Goal: Task Accomplishment & Management: Use online tool/utility

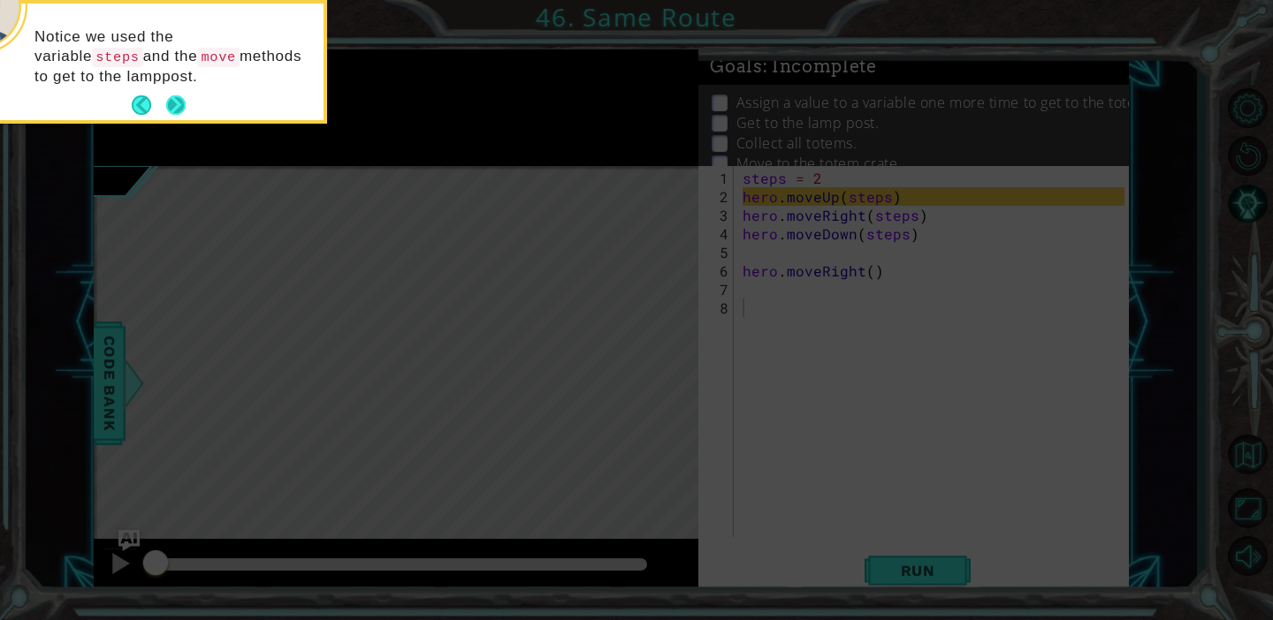
click at [170, 97] on button "Next" at bounding box center [176, 105] width 20 height 20
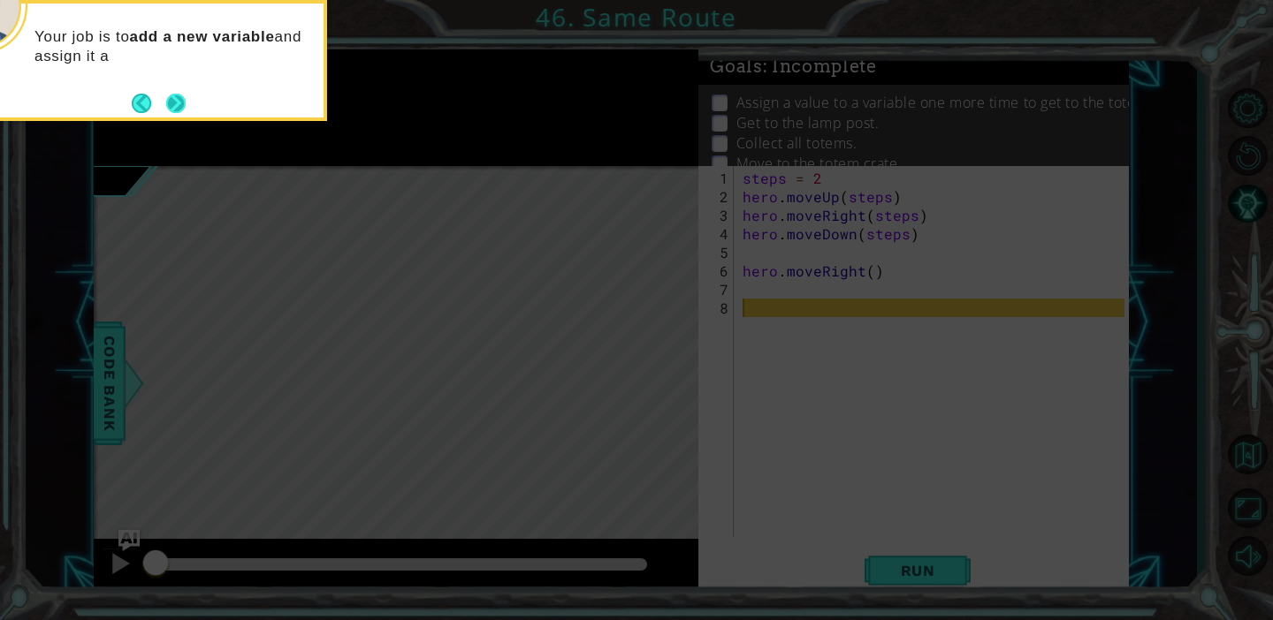
click at [176, 98] on button "Next" at bounding box center [175, 103] width 19 height 19
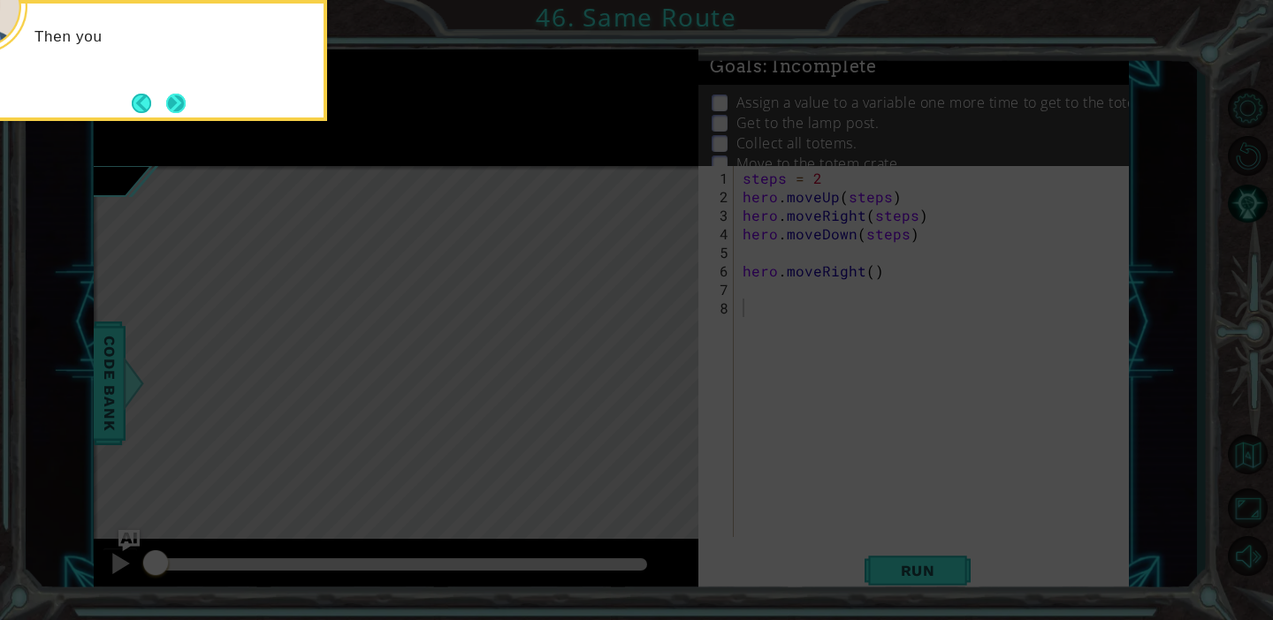
click at [177, 99] on button "Next" at bounding box center [175, 103] width 19 height 19
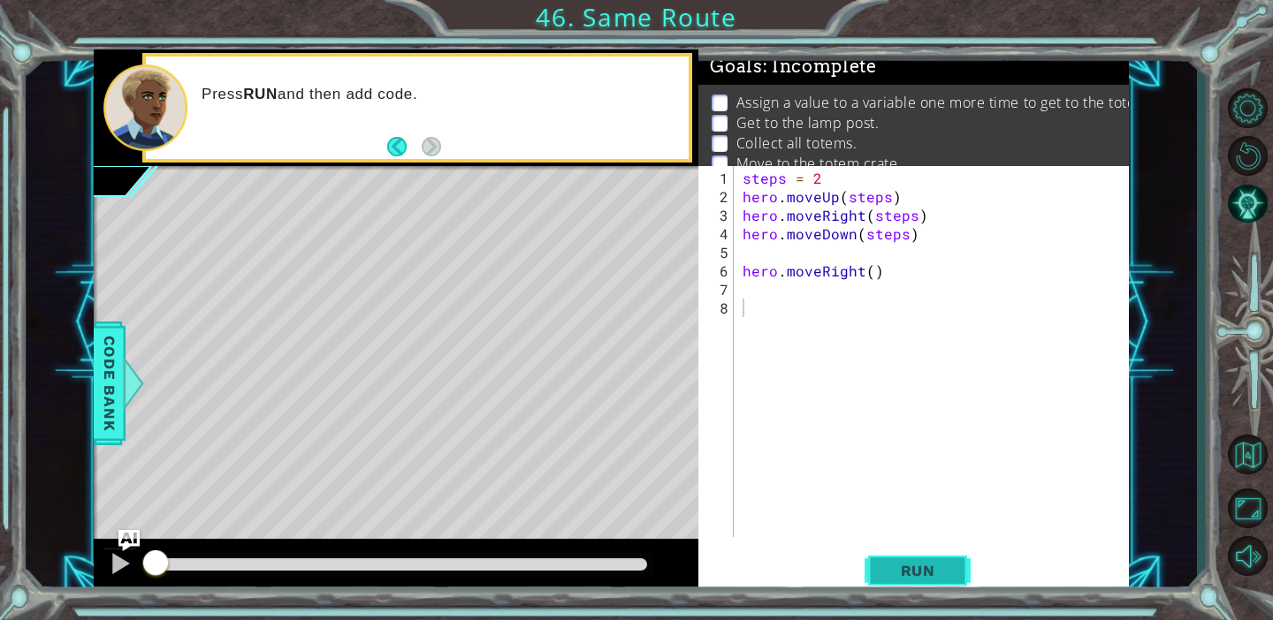
click at [920, 573] on span "Run" at bounding box center [918, 571] width 70 height 18
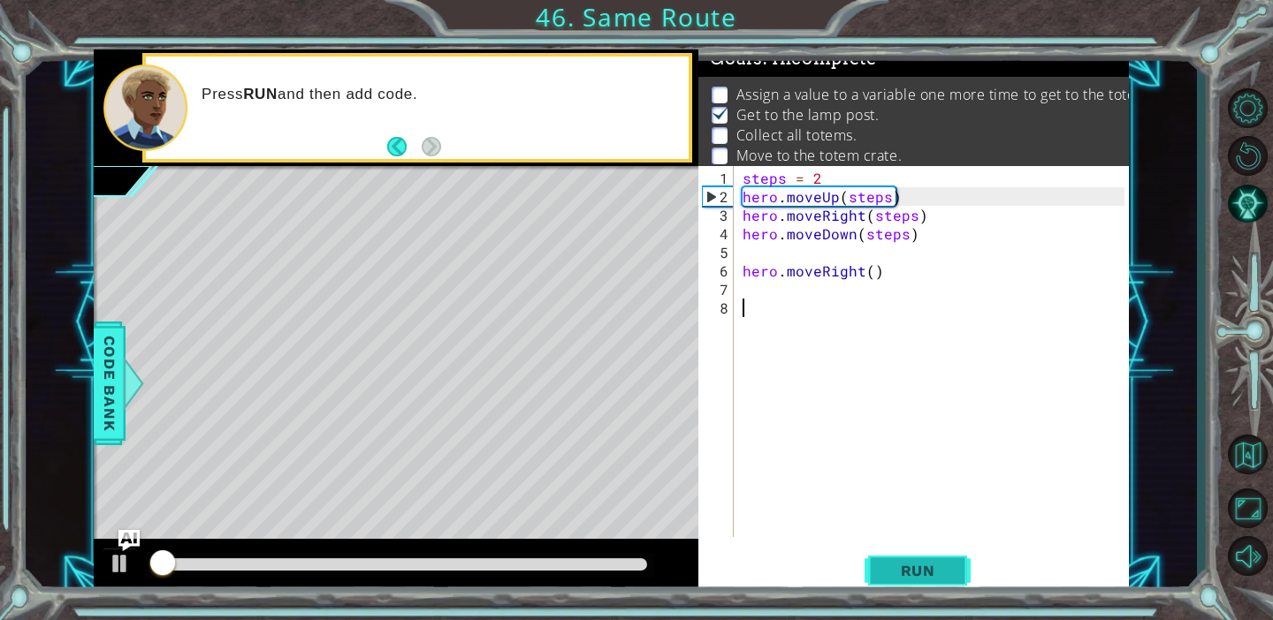
scroll to position [9, 0]
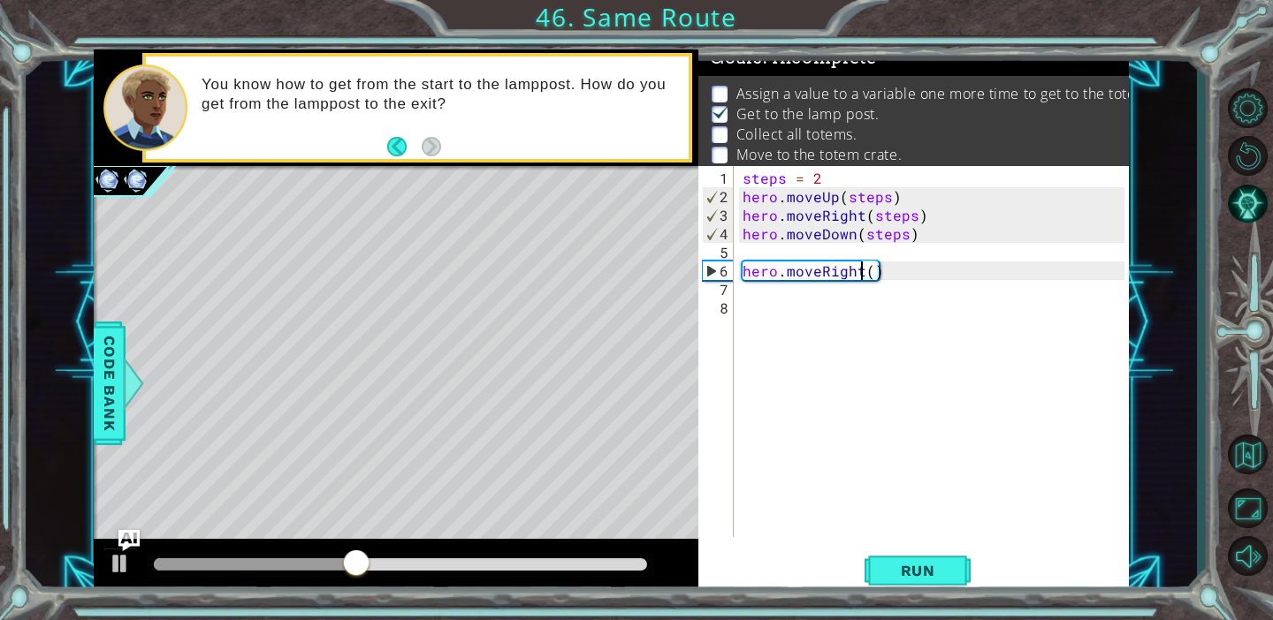
click at [860, 271] on div "steps = 2 hero . moveUp ( steps ) hero . moveRight ( steps ) hero . moveDown ( …" at bounding box center [936, 373] width 394 height 408
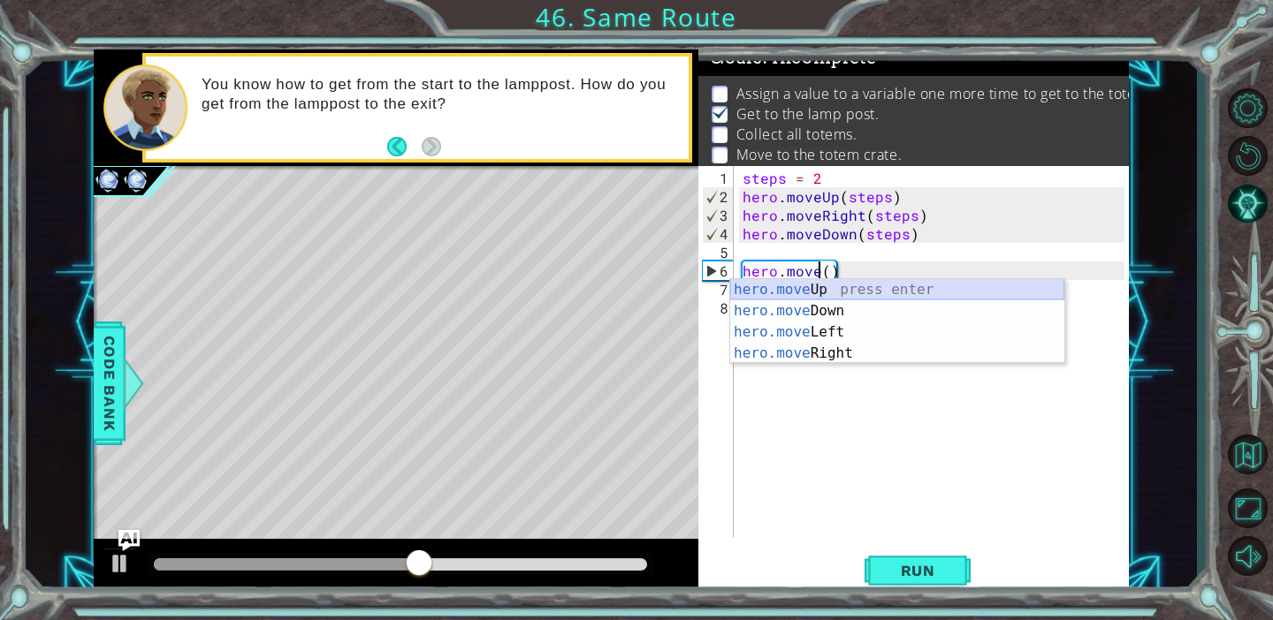
click at [829, 291] on div "hero.move Up press enter hero.move Down press enter hero.move Left press enter …" at bounding box center [897, 342] width 334 height 127
type textarea "hero.moveUp(1)"
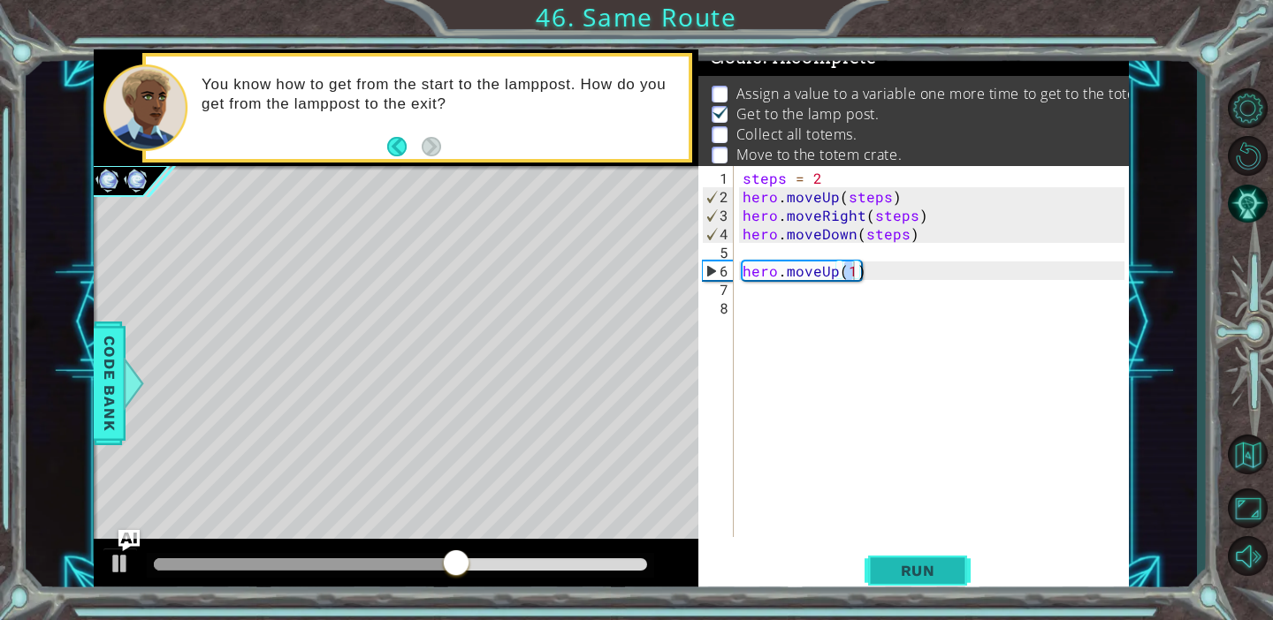
click at [938, 557] on button "Run" at bounding box center [917, 570] width 106 height 43
click at [756, 249] on div "steps = 2 hero . moveUp ( steps ) hero . moveRight ( steps ) hero . moveDown ( …" at bounding box center [936, 373] width 394 height 408
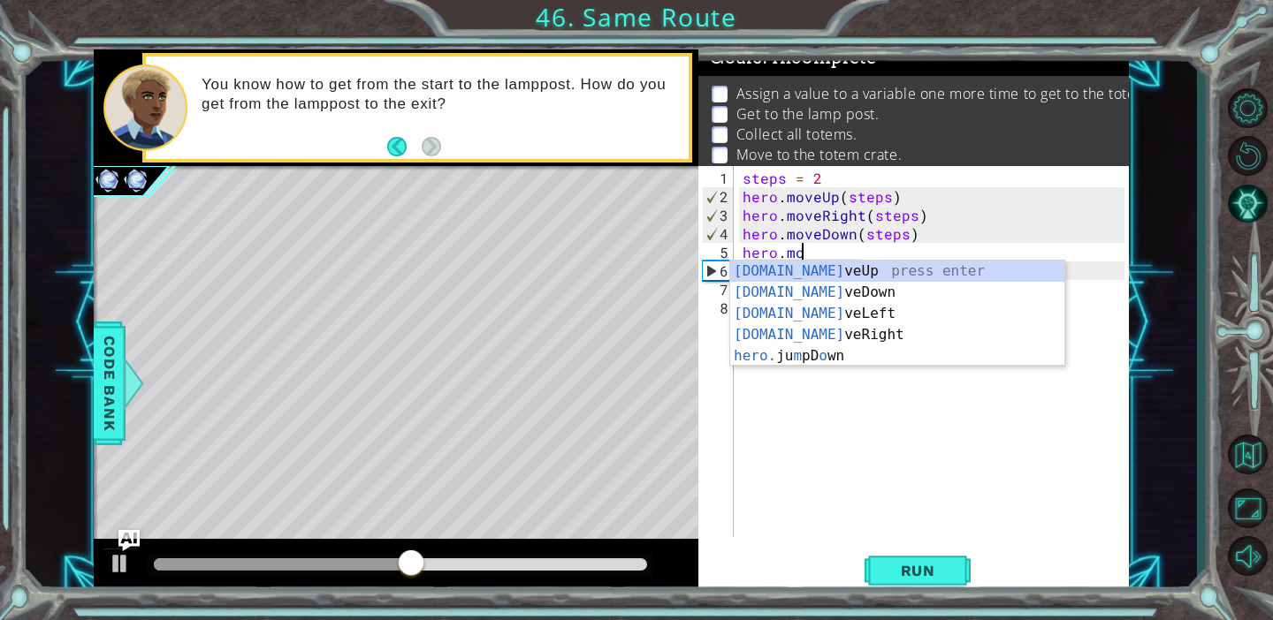
scroll to position [0, 4]
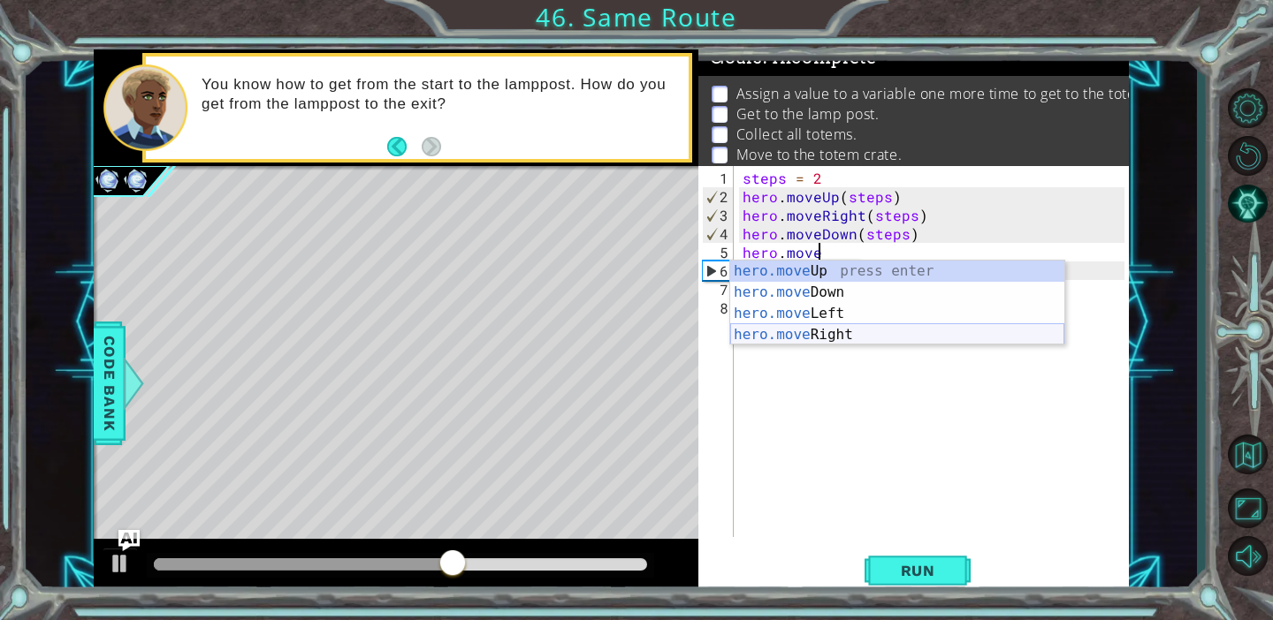
click at [845, 334] on div "hero.move Up press enter hero.move Down press enter hero.move Left press enter …" at bounding box center [897, 324] width 334 height 127
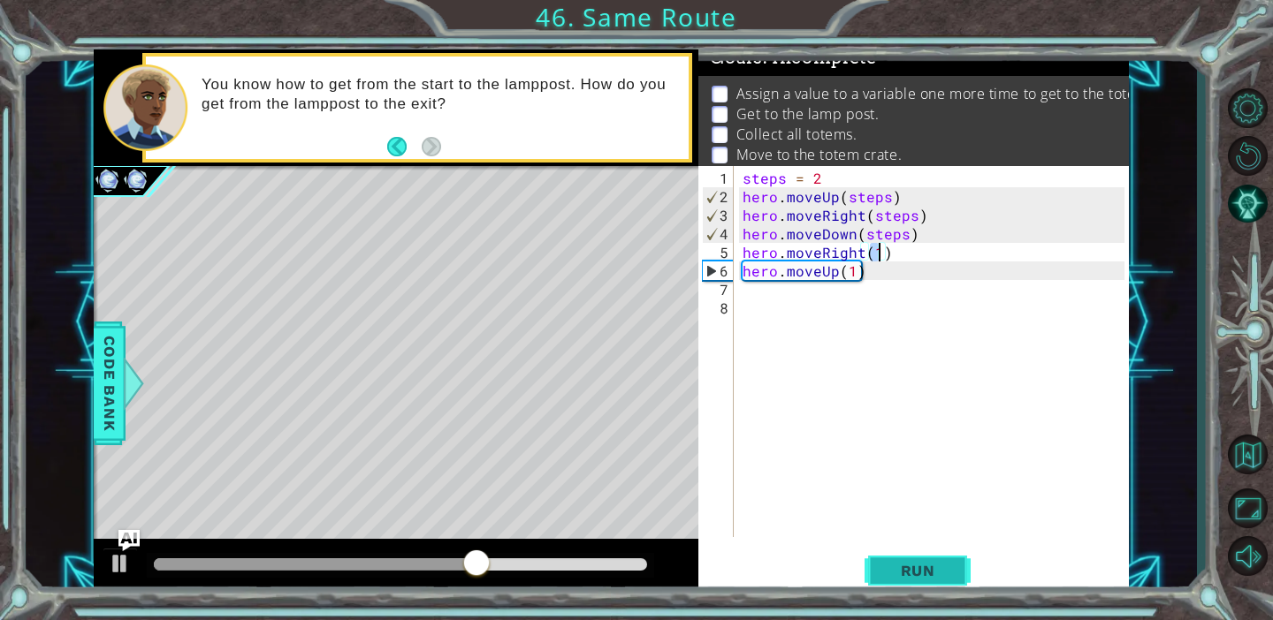
type textarea "hero.moveRight(1)"
click at [908, 577] on span "Run" at bounding box center [918, 571] width 70 height 18
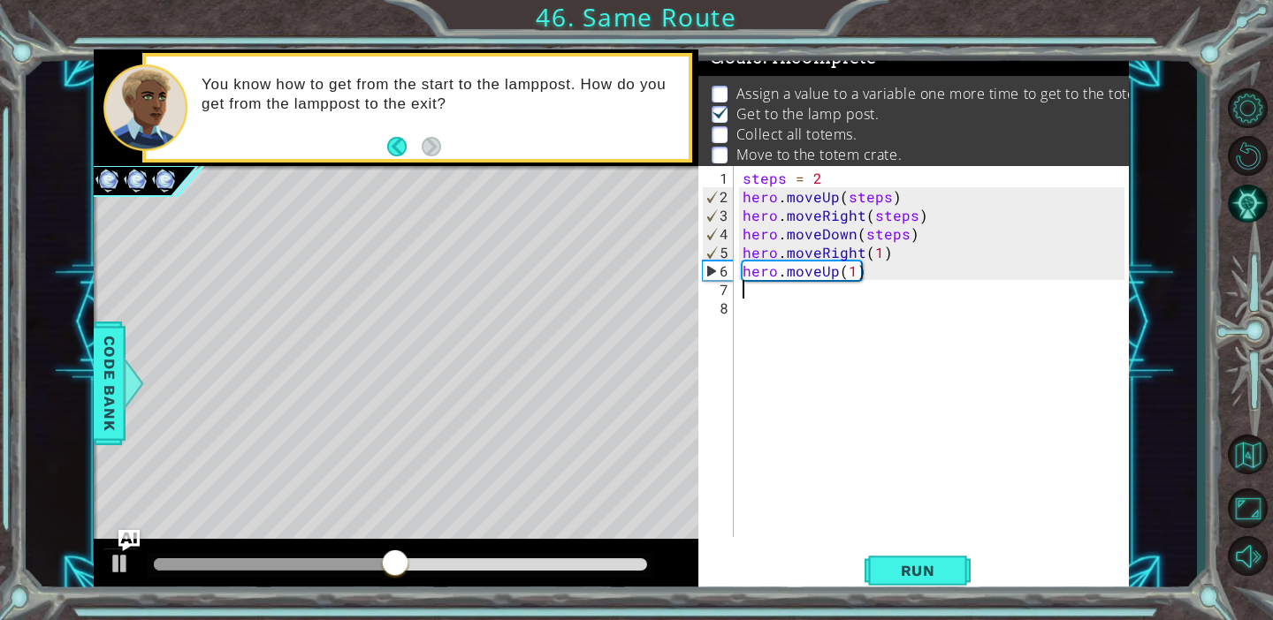
click at [756, 293] on div "steps = 2 hero . moveUp ( steps ) hero . moveRight ( steps ) hero . moveDown ( …" at bounding box center [936, 373] width 394 height 408
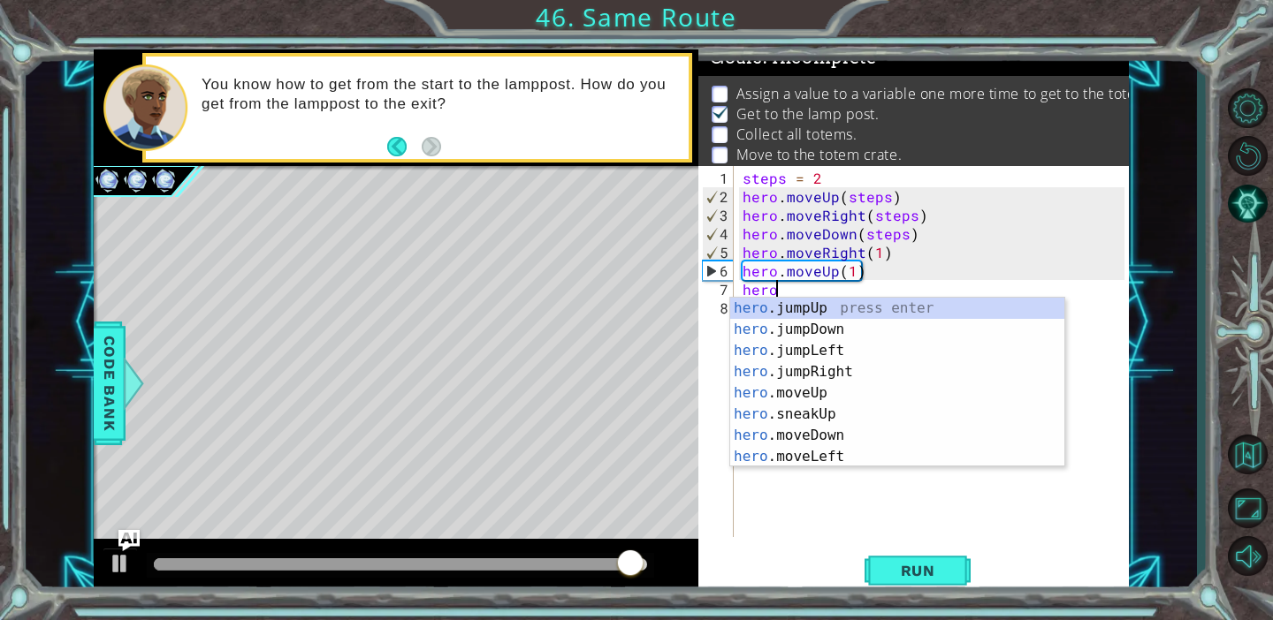
scroll to position [0, 2]
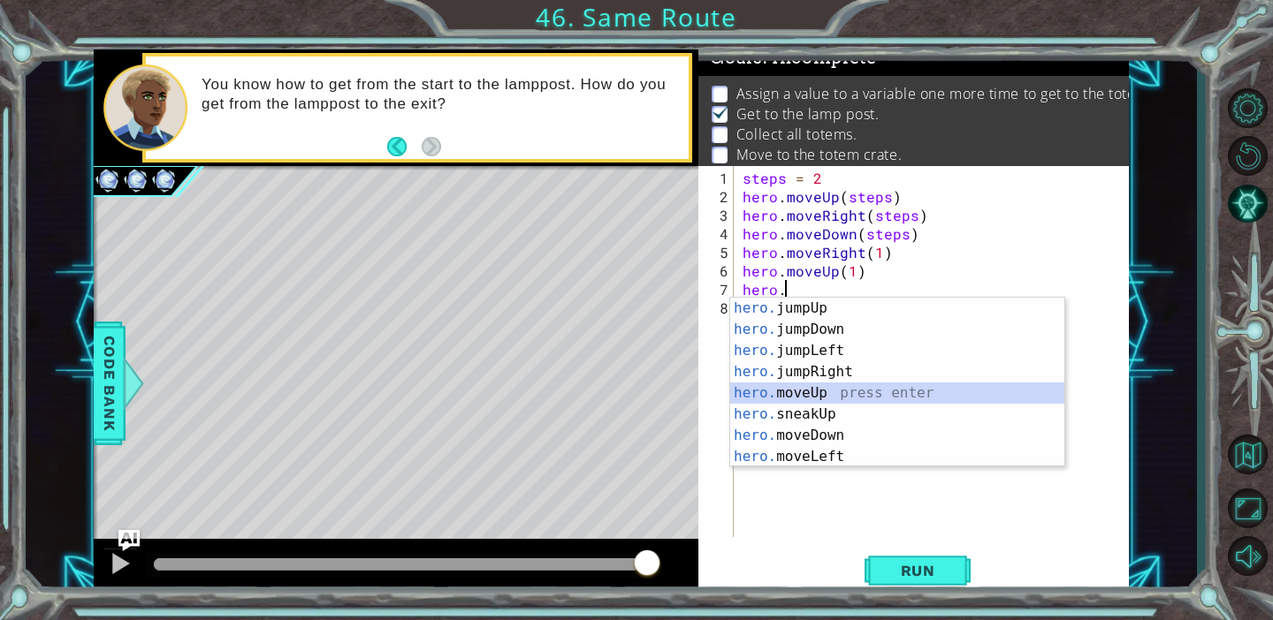
click at [816, 397] on div "hero. jumpUp press enter hero. jumpDown press enter hero. jumpLeft press enter …" at bounding box center [897, 404] width 334 height 212
type textarea "hero.moveUp(1)"
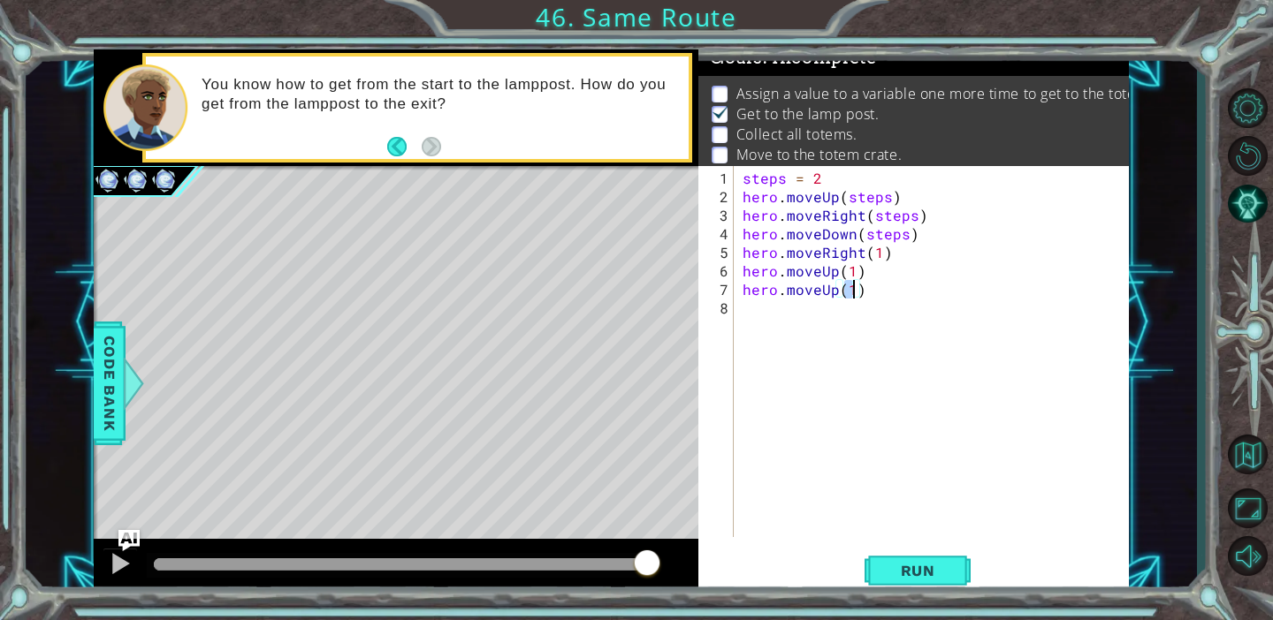
click at [755, 315] on div "steps = 2 hero . moveUp ( steps ) hero . moveRight ( steps ) hero . moveDown ( …" at bounding box center [936, 373] width 394 height 408
click at [868, 293] on div "steps = 2 hero . moveUp ( steps ) hero . moveRight ( steps ) hero . moveDown ( …" at bounding box center [936, 373] width 394 height 408
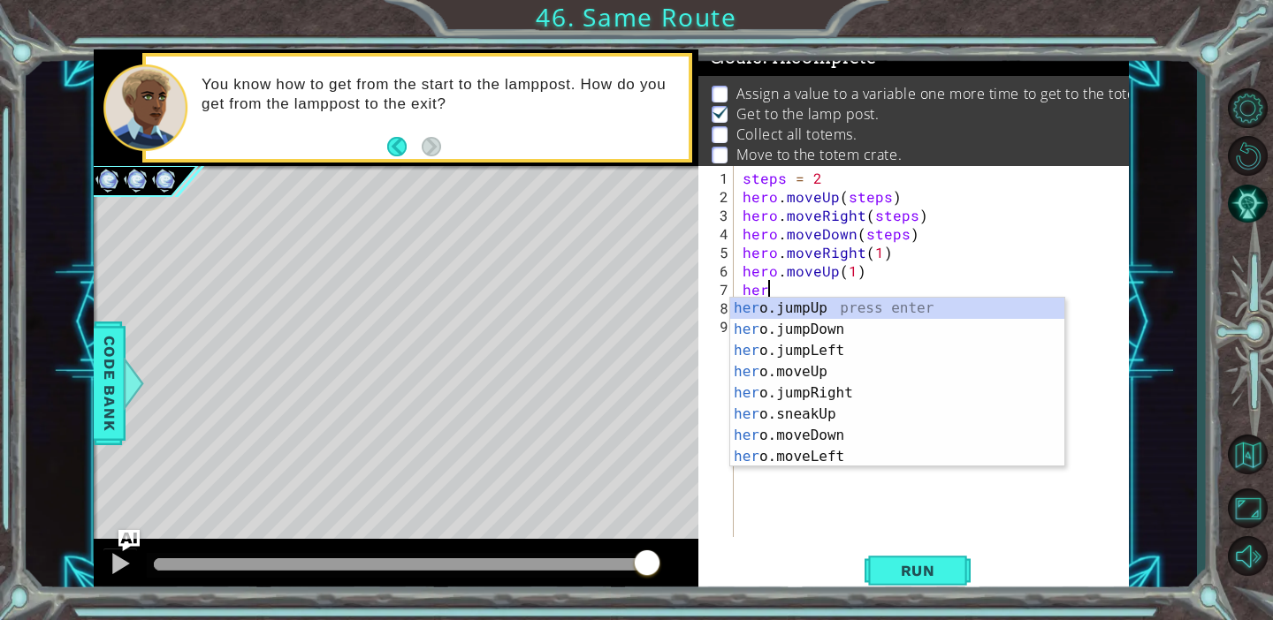
scroll to position [0, 0]
type textarea "h"
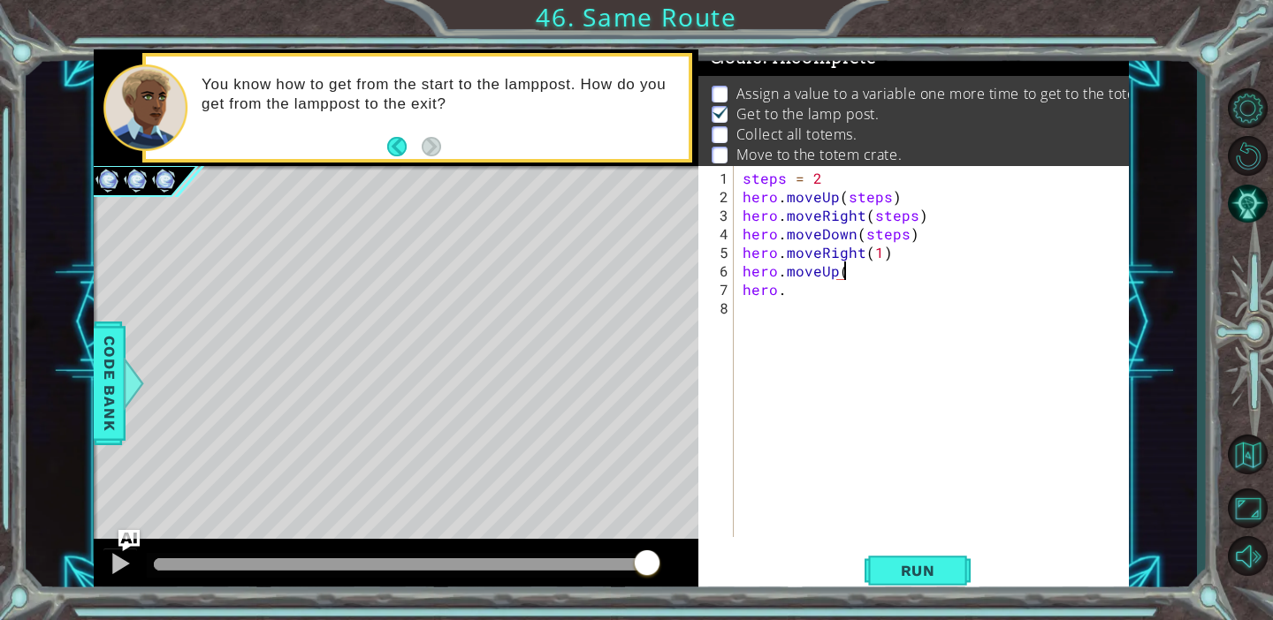
scroll to position [0, 6]
type textarea "hero.moveUp(2)"
type textarea "hero."
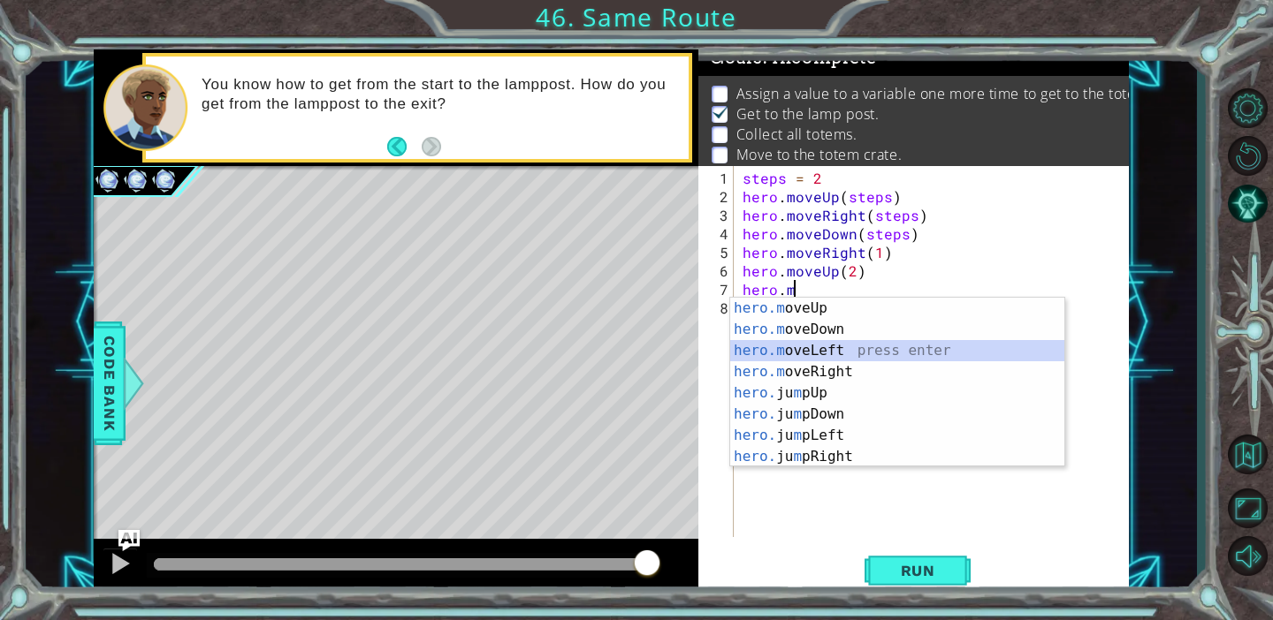
click at [872, 350] on div "hero.m oveUp press enter hero.m oveDown press enter hero.m oveLeft press enter …" at bounding box center [897, 404] width 334 height 212
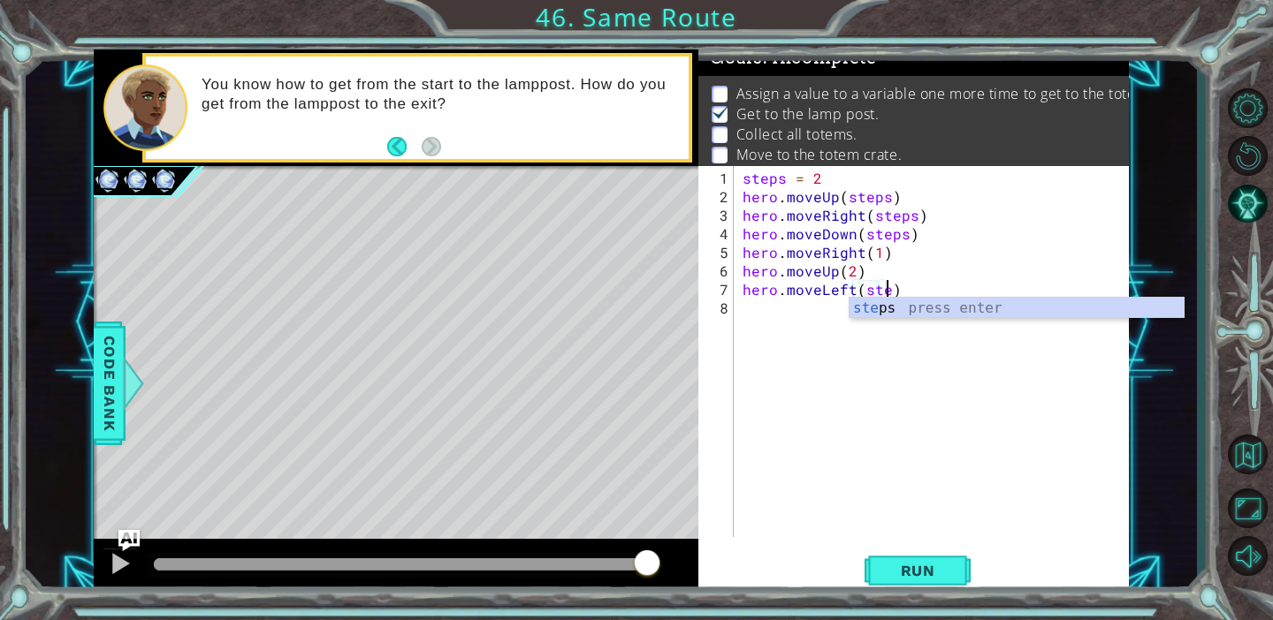
scroll to position [0, 9]
click at [883, 314] on div "ste ps press enter" at bounding box center [1016, 330] width 334 height 64
type textarea "hero.moveLeft(steps)"
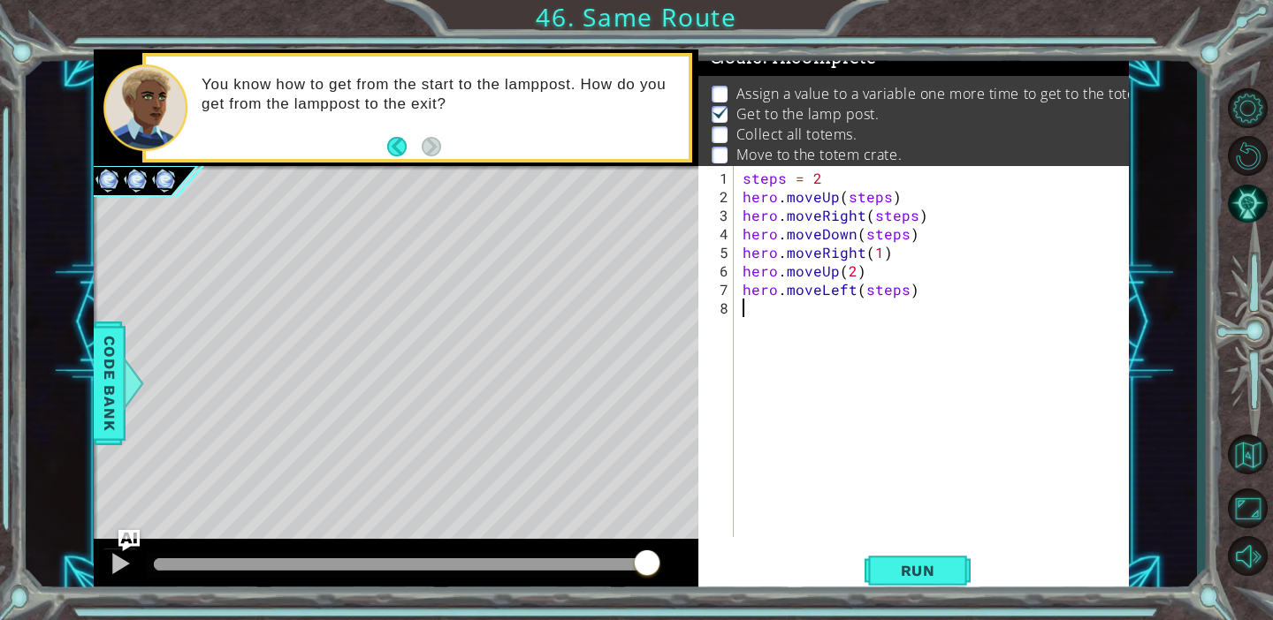
click at [744, 306] on div "steps = 2 hero . moveUp ( steps ) hero . moveRight ( steps ) hero . moveDown ( …" at bounding box center [936, 373] width 394 height 408
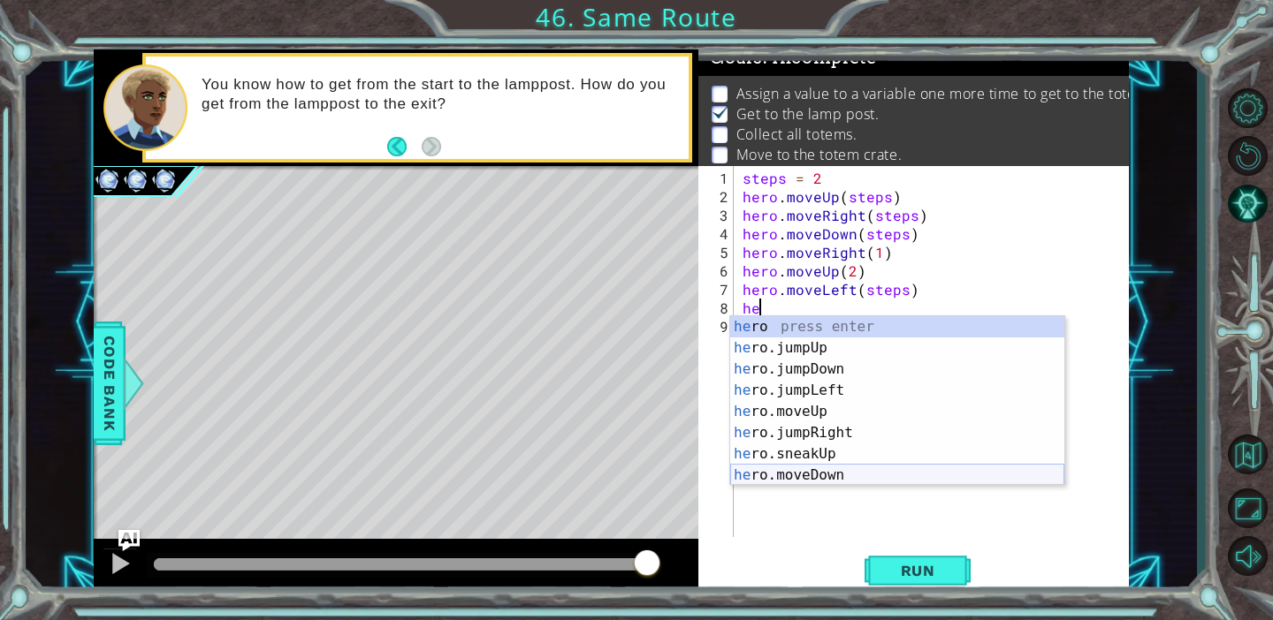
click at [855, 474] on div "he ro press enter he ro.jumpUp press enter he ro.jumpDown press enter he ro.jum…" at bounding box center [897, 422] width 334 height 212
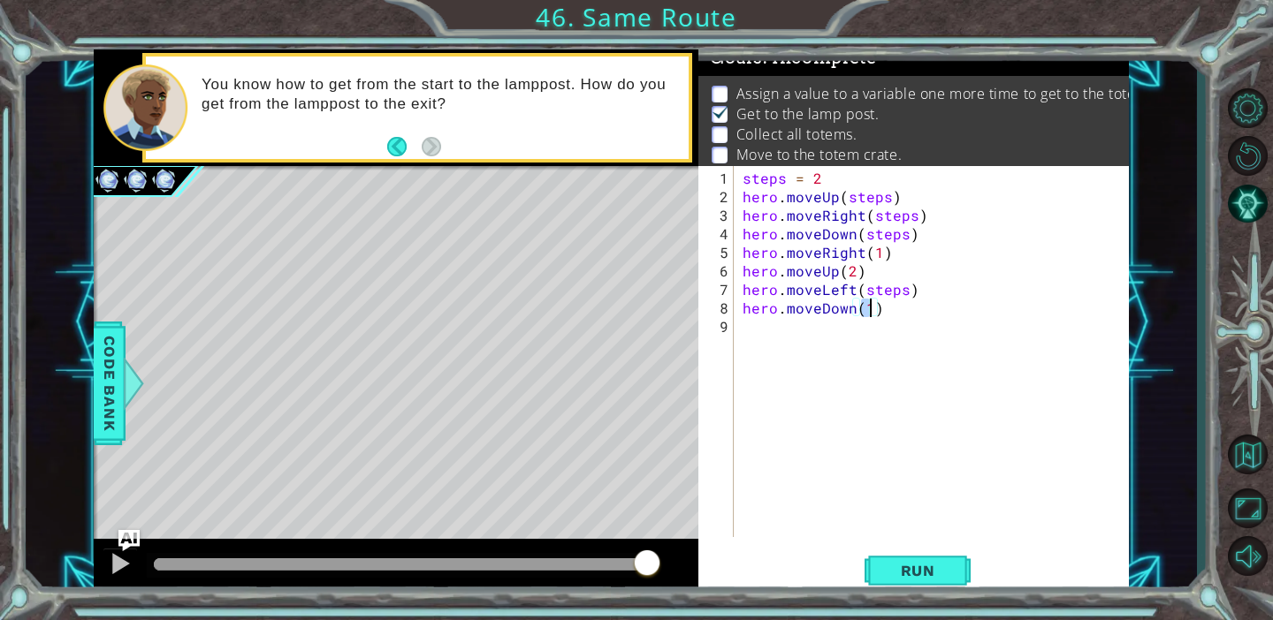
click at [883, 308] on div "steps = 2 hero . moveUp ( steps ) hero . moveRight ( steps ) hero . moveDown ( …" at bounding box center [936, 373] width 394 height 408
click at [870, 309] on div "steps = 2 hero . moveUp ( steps ) hero . moveRight ( steps ) hero . moveDown ( …" at bounding box center [936, 373] width 394 height 408
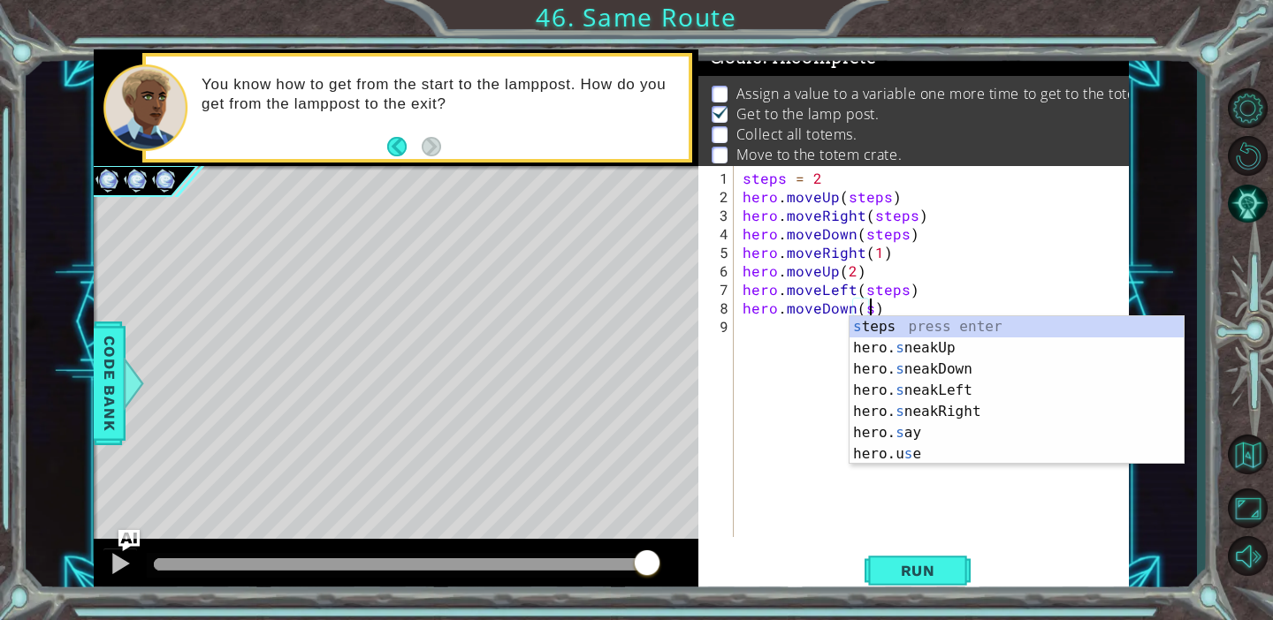
scroll to position [0, 8]
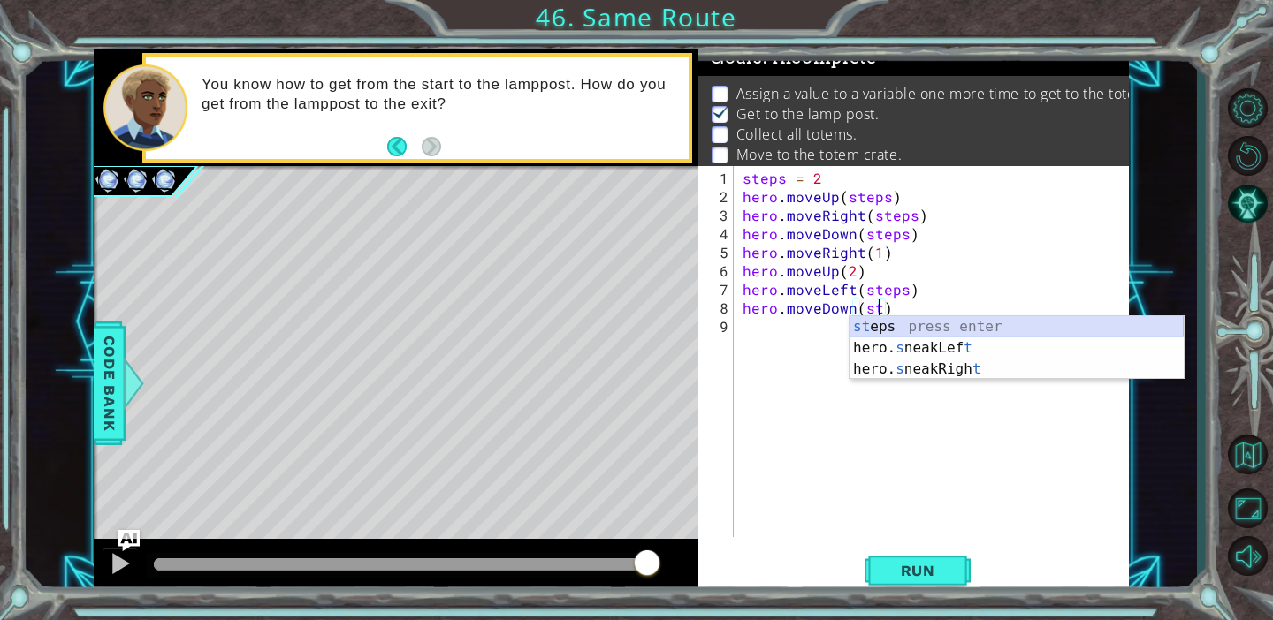
click at [897, 324] on div "st eps press enter hero. s neakLef t press enter hero. s neakRigh t press enter" at bounding box center [1016, 369] width 334 height 106
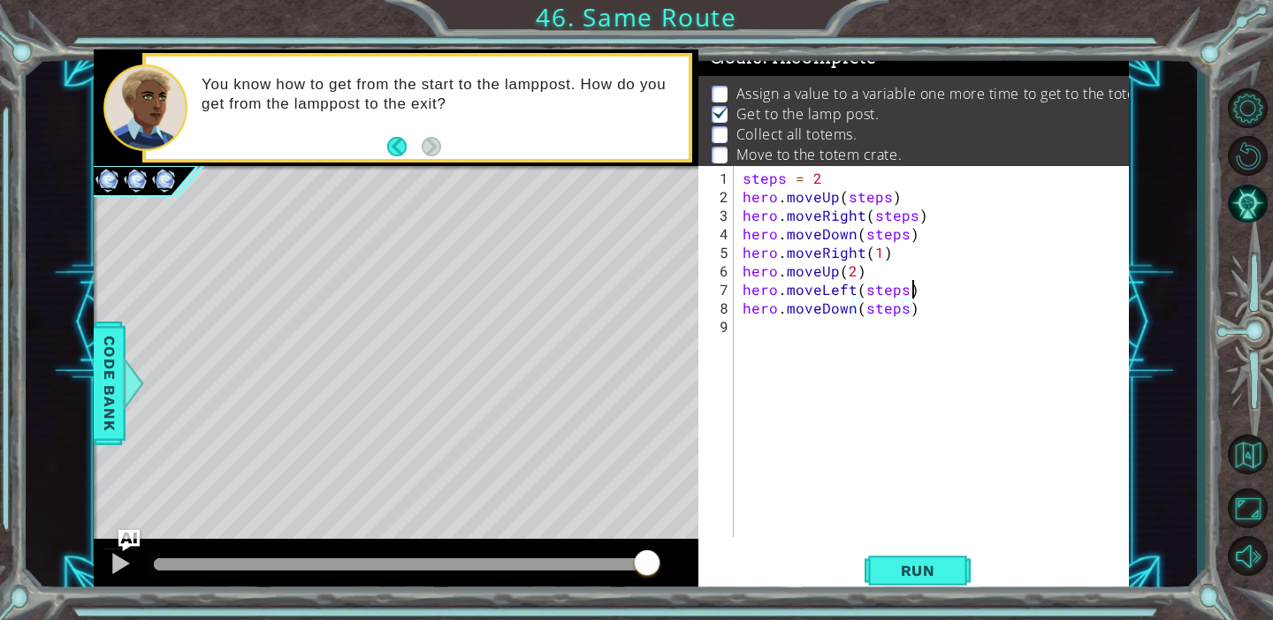
click at [915, 292] on div "steps = 2 hero . moveUp ( steps ) hero . moveRight ( steps ) hero . moveDown ( …" at bounding box center [936, 373] width 394 height 408
click at [853, 293] on div "steps = 2 hero . moveUp ( steps ) hero . moveRight ( steps ) hero . moveDown ( …" at bounding box center [936, 373] width 394 height 408
click at [852, 273] on div "steps = 2 hero . moveUp ( steps ) hero . moveRight ( steps ) hero . moveDown ( …" at bounding box center [936, 373] width 394 height 408
click at [892, 581] on button "Run" at bounding box center [917, 570] width 106 height 43
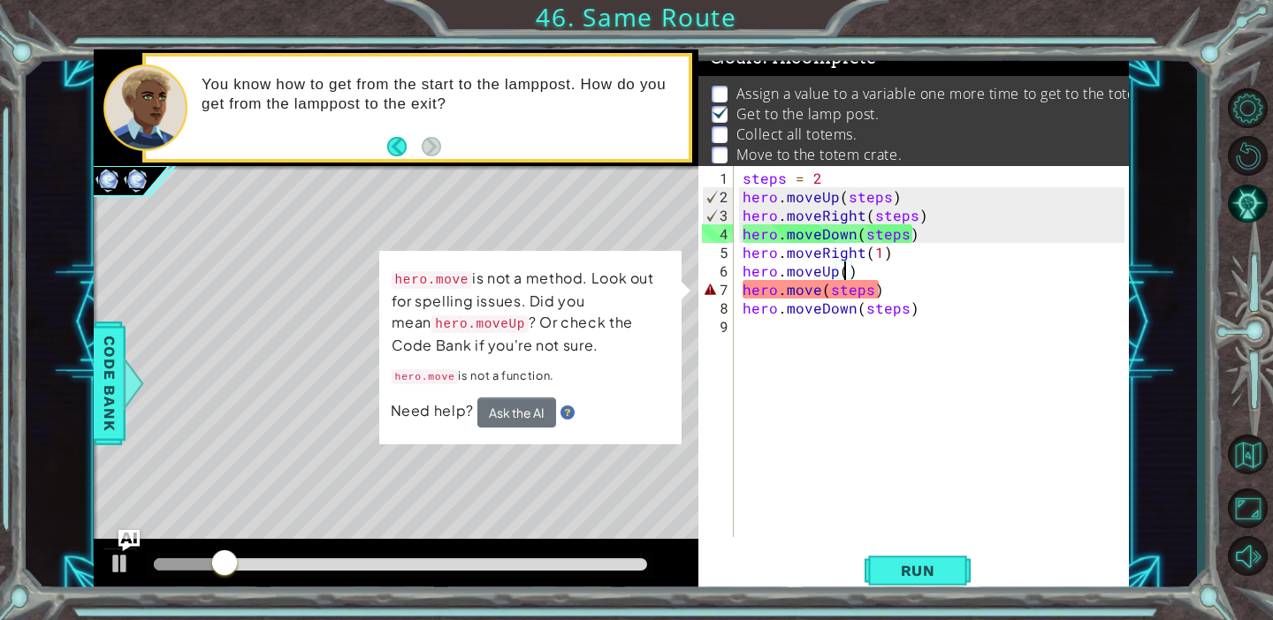
click at [818, 293] on div "steps = 2 hero . moveUp ( steps ) hero . moveRight ( steps ) hero . moveDown ( …" at bounding box center [936, 373] width 394 height 408
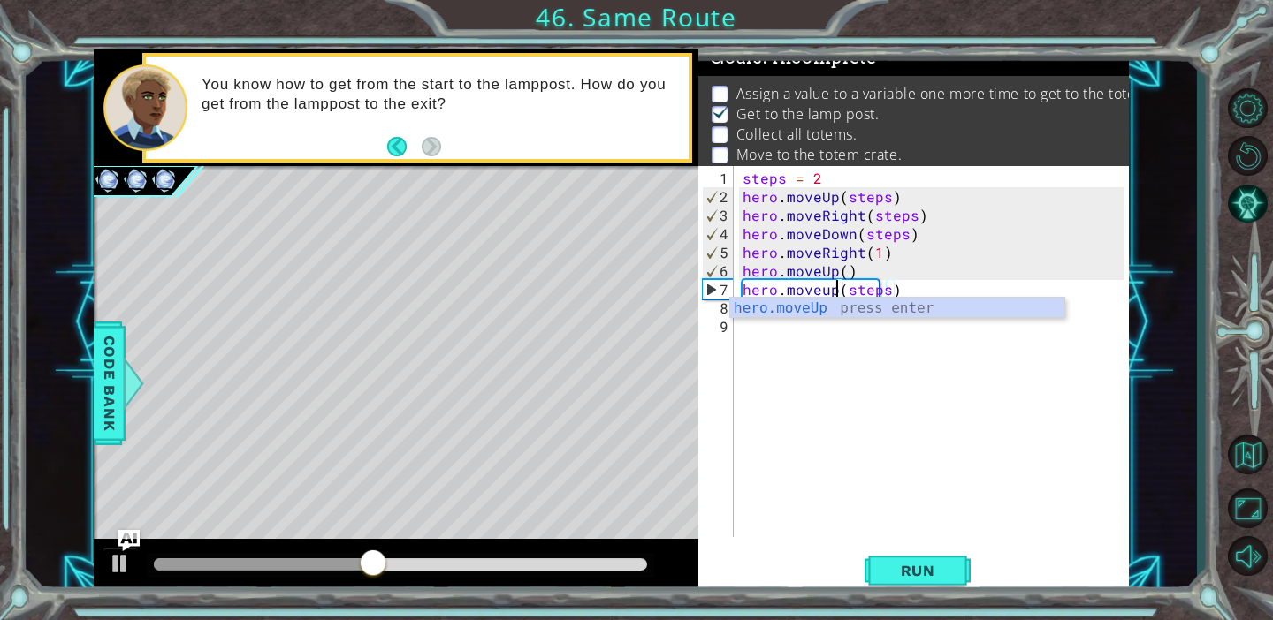
click at [845, 272] on div "steps = 2 hero . moveUp ( steps ) hero . moveRight ( steps ) hero . moveDown ( …" at bounding box center [936, 373] width 394 height 408
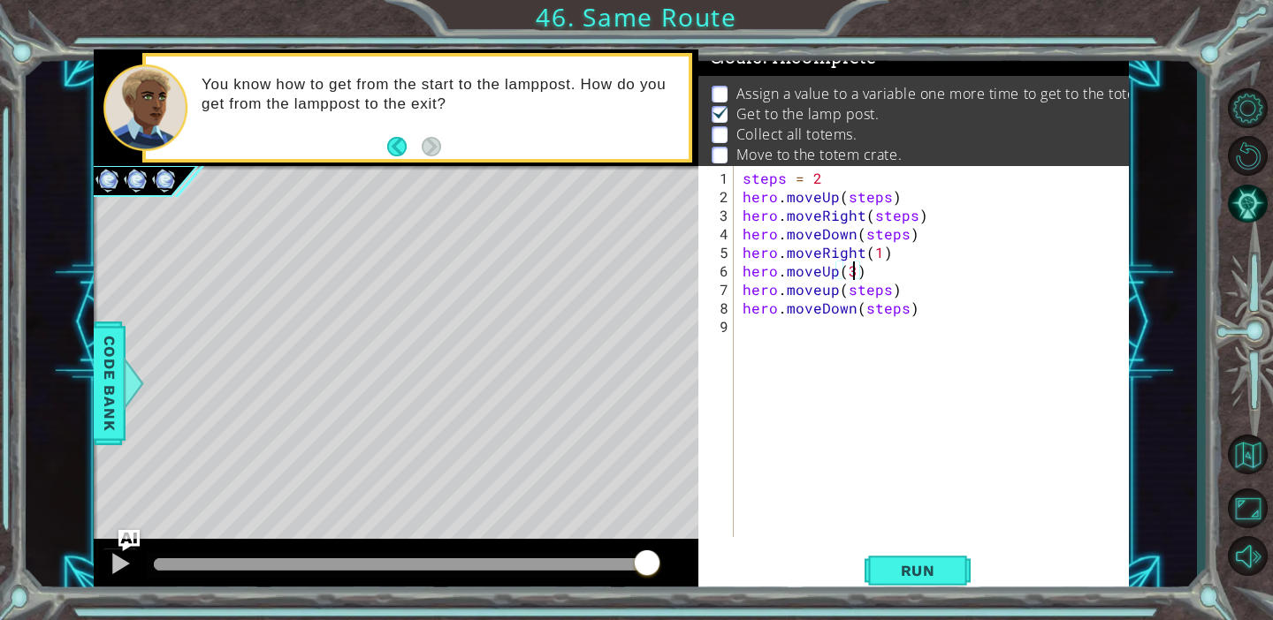
click at [896, 290] on div "steps = 2 hero . moveUp ( steps ) hero . moveRight ( steps ) hero . moveDown ( …" at bounding box center [936, 373] width 394 height 408
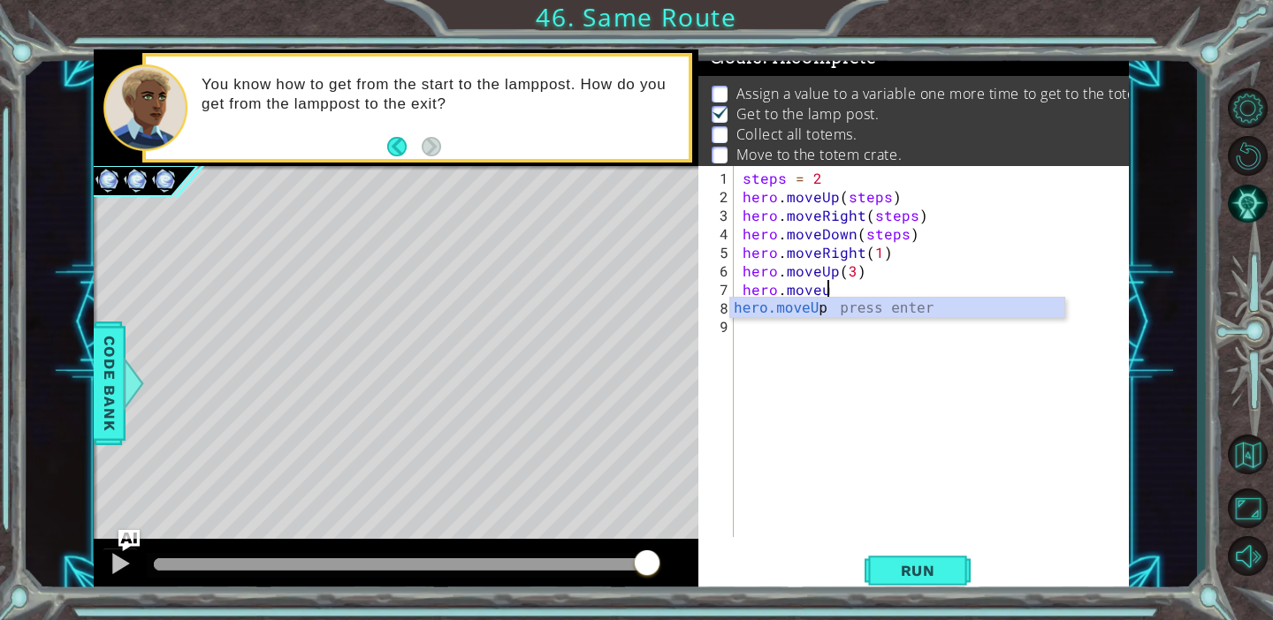
scroll to position [0, 4]
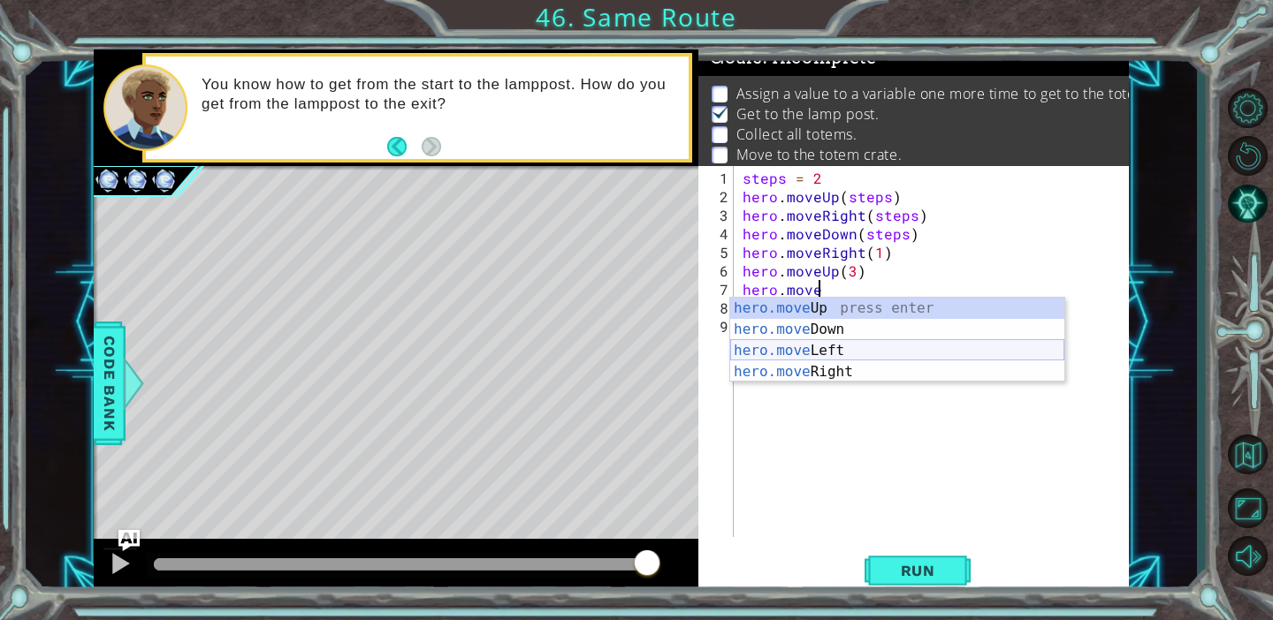
click at [876, 347] on div "hero.move Up press enter hero.move Down press enter hero.move Left press enter …" at bounding box center [897, 361] width 334 height 127
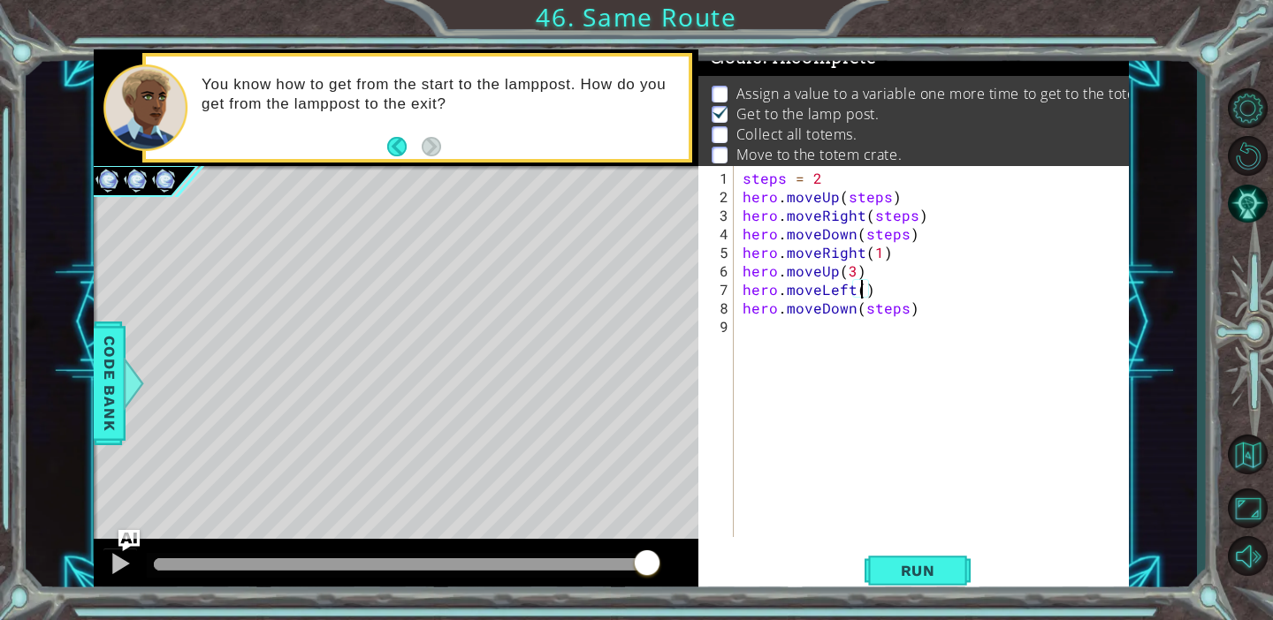
scroll to position [0, 8]
click at [824, 175] on div "steps = 2 hero . moveUp ( steps ) hero . moveRight ( steps ) hero . moveDown ( …" at bounding box center [936, 373] width 394 height 408
type textarea "steps = 2"
click at [784, 331] on div "steps = 2 hero . moveUp ( steps ) hero . moveRight ( steps ) hero . moveDown ( …" at bounding box center [936, 373] width 394 height 408
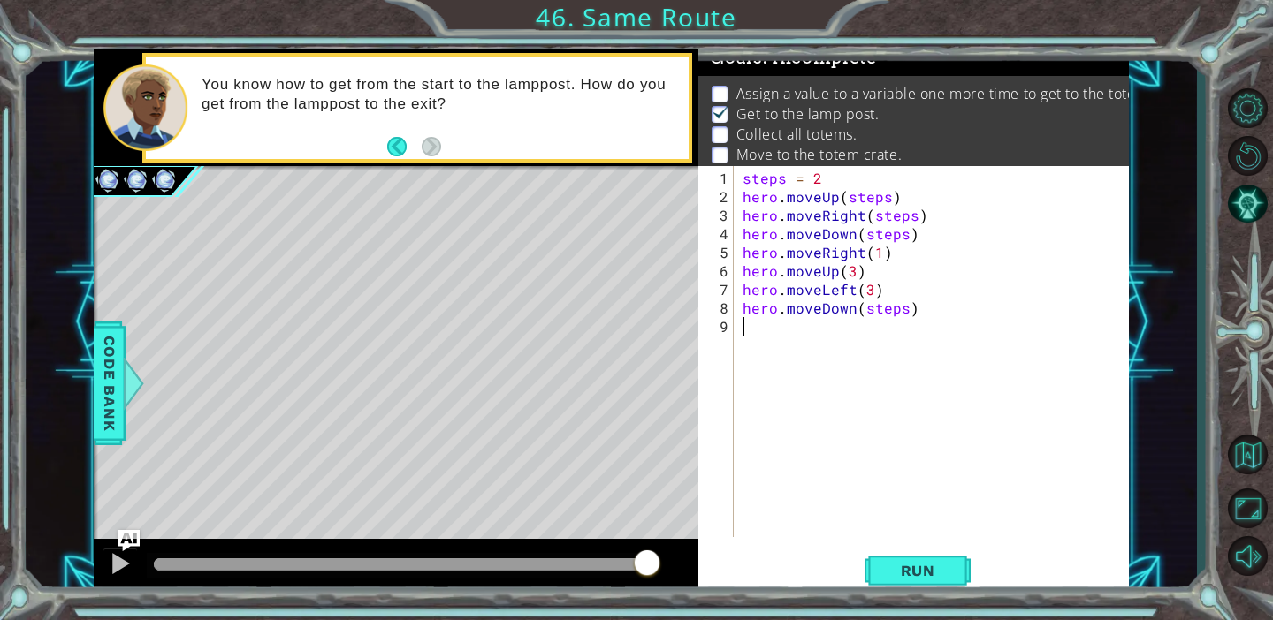
scroll to position [0, 0]
click at [905, 566] on span "Run" at bounding box center [918, 571] width 70 height 18
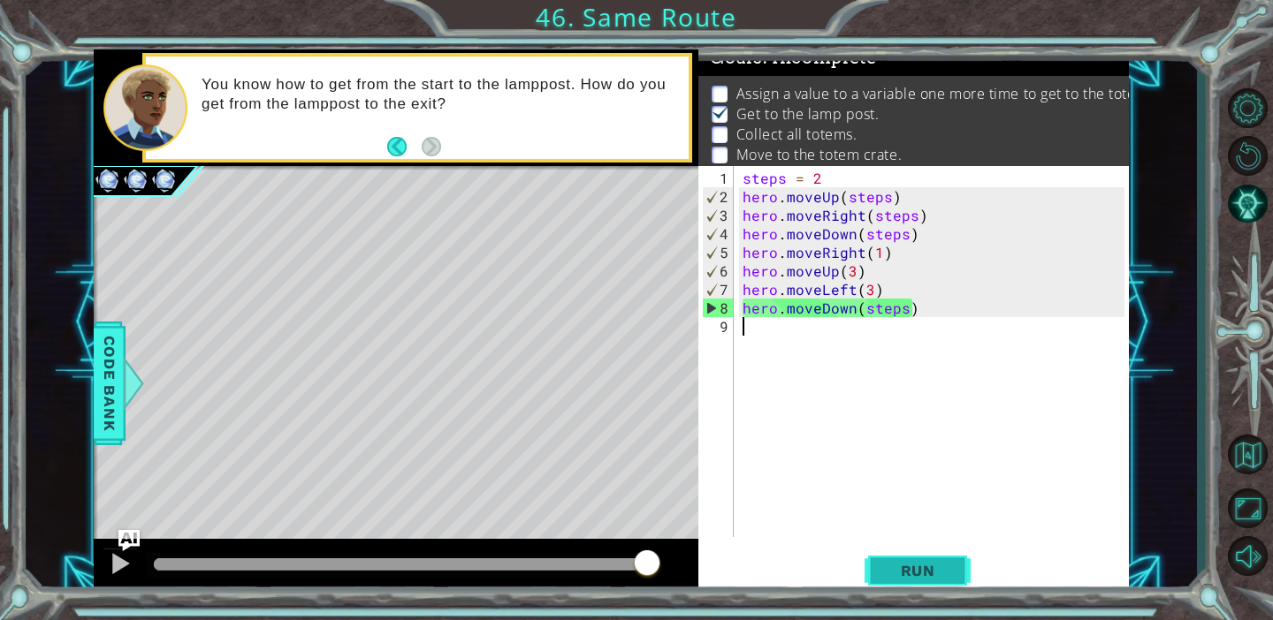
click at [918, 559] on button "Run" at bounding box center [917, 570] width 106 height 43
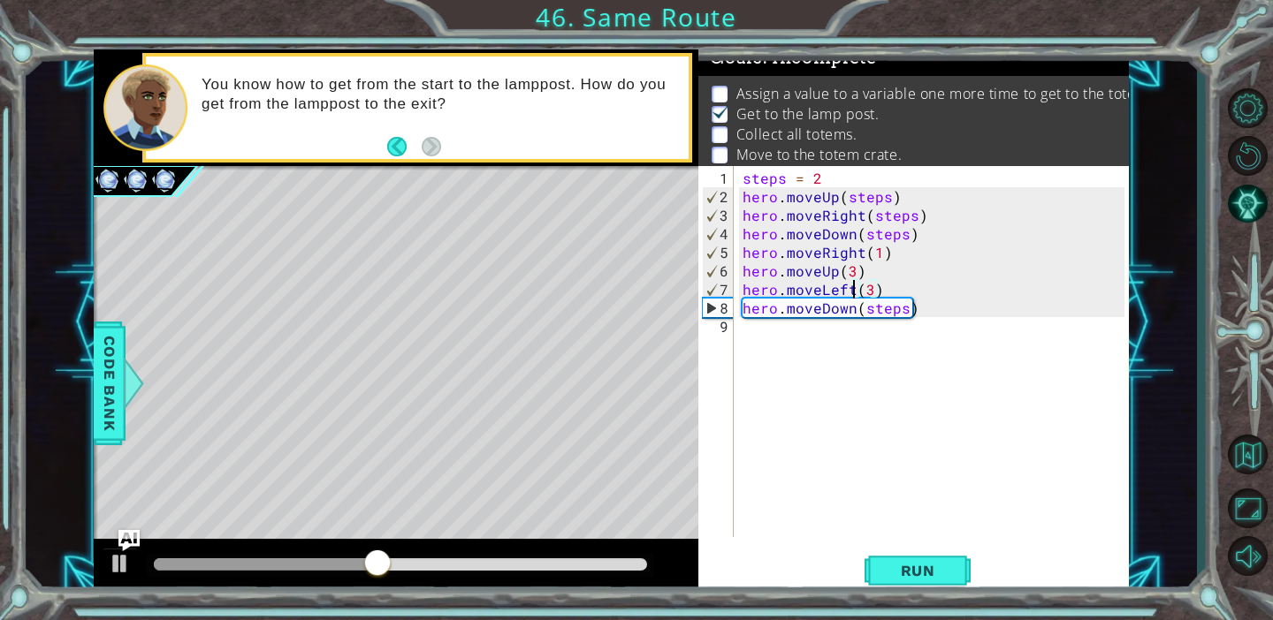
click at [849, 292] on div "steps = 2 hero . moveUp ( steps ) hero . moveRight ( steps ) hero . moveDown ( …" at bounding box center [936, 373] width 394 height 408
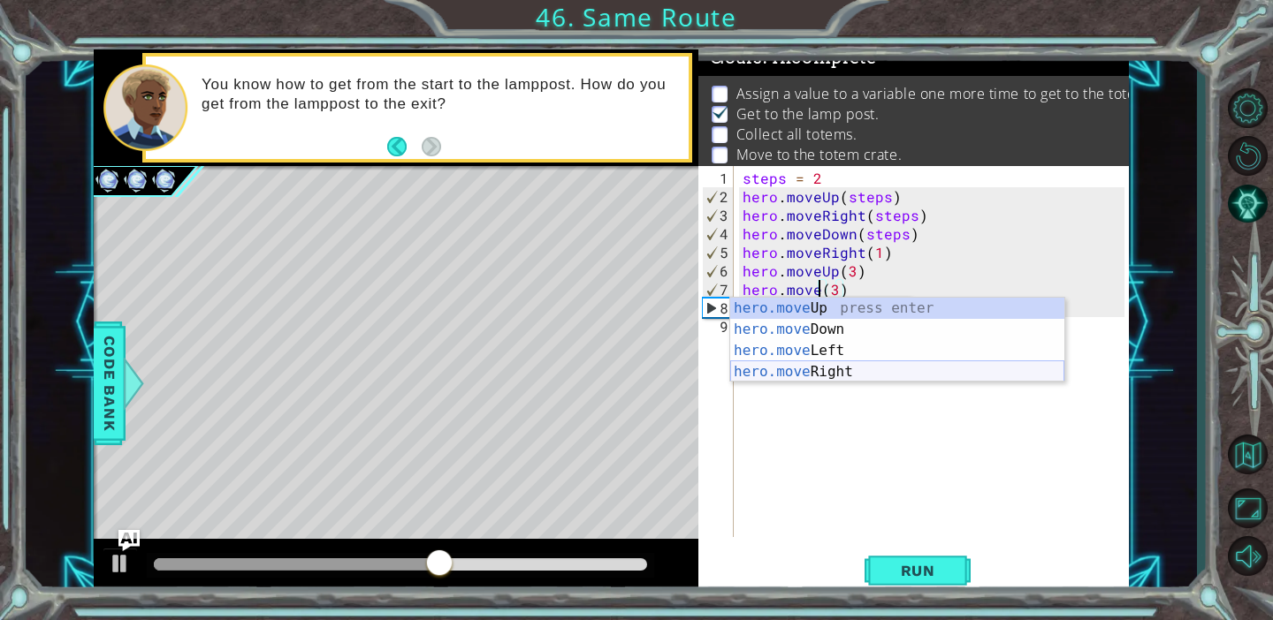
click at [835, 376] on div "hero.move Up press enter hero.move Down press enter hero.move Left press enter …" at bounding box center [897, 361] width 334 height 127
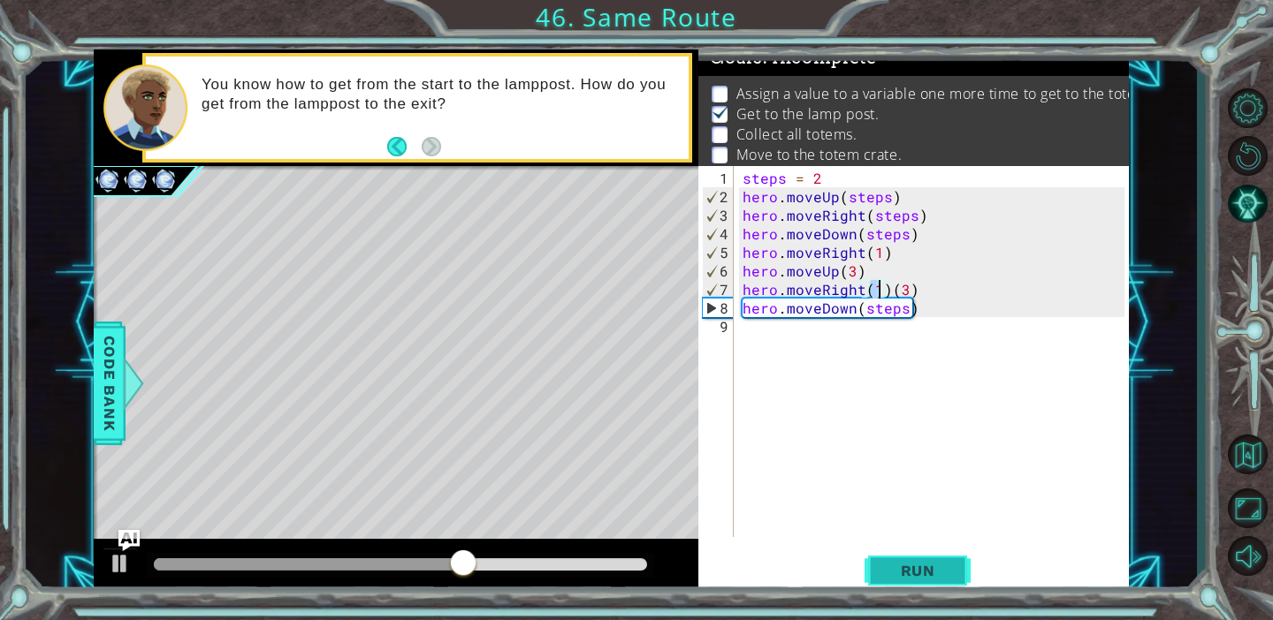
click at [924, 566] on span "Run" at bounding box center [918, 571] width 70 height 18
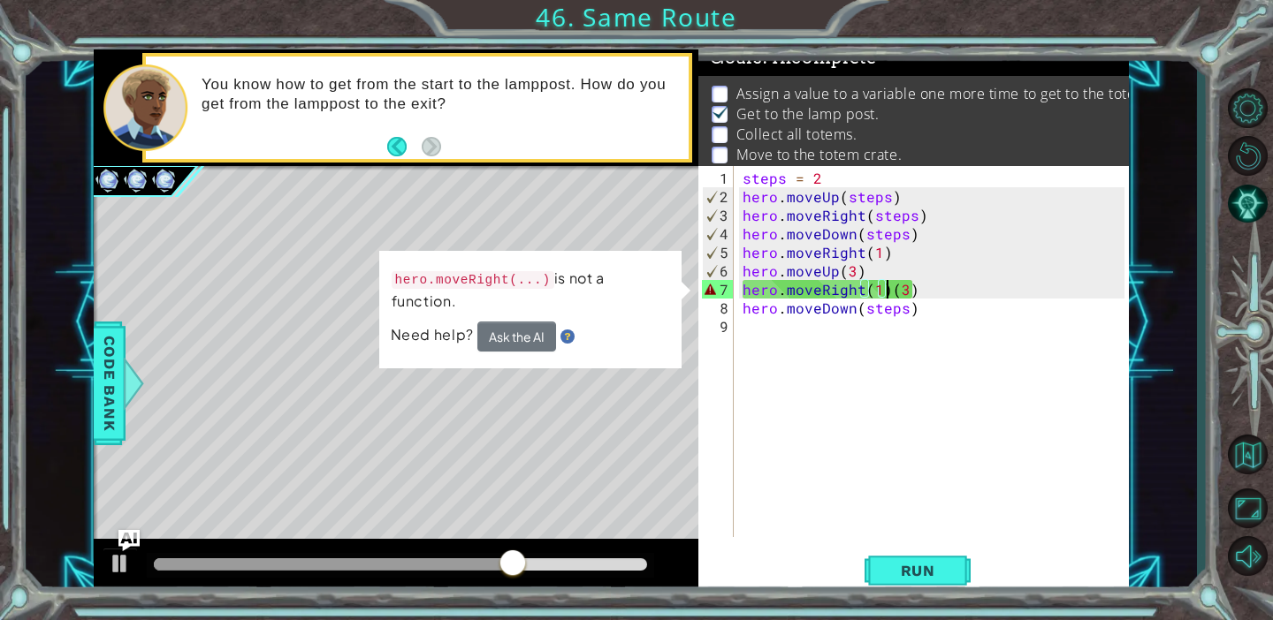
click at [885, 289] on div "steps = 2 hero . moveUp ( steps ) hero . moveRight ( steps ) hero . moveDown ( …" at bounding box center [936, 373] width 394 height 408
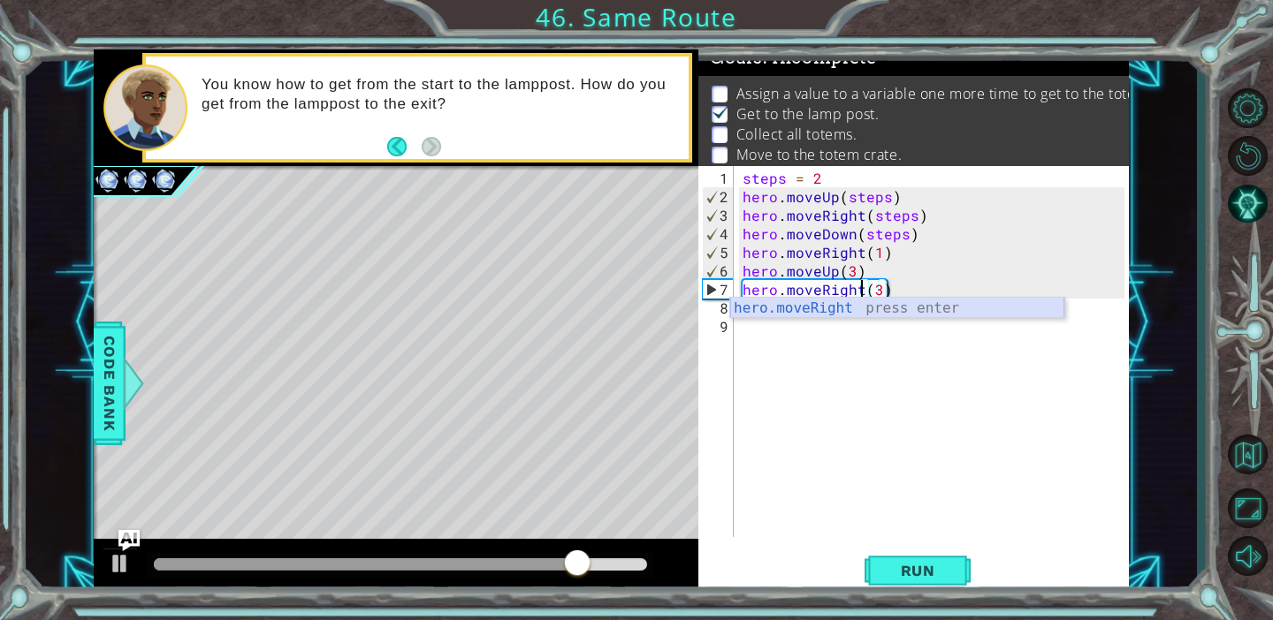
click at [872, 308] on div "hero.moveRight press enter" at bounding box center [897, 330] width 334 height 64
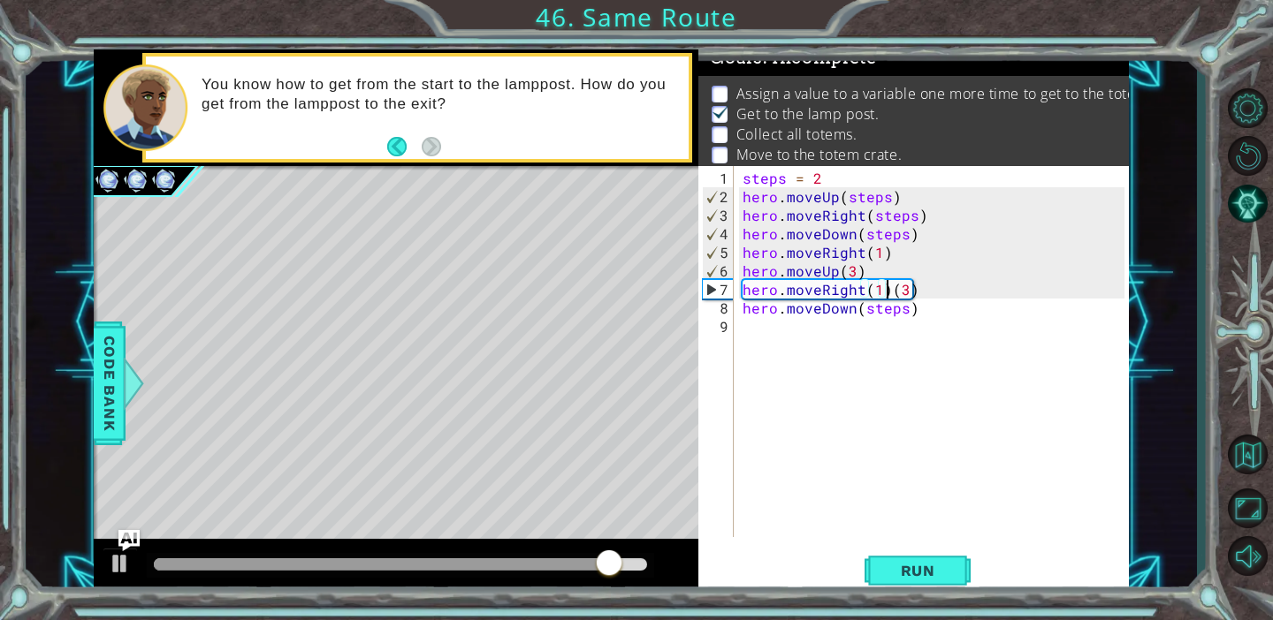
click at [885, 292] on div "steps = 2 hero . moveUp ( steps ) hero . moveRight ( steps ) hero . moveDown ( …" at bounding box center [936, 373] width 394 height 408
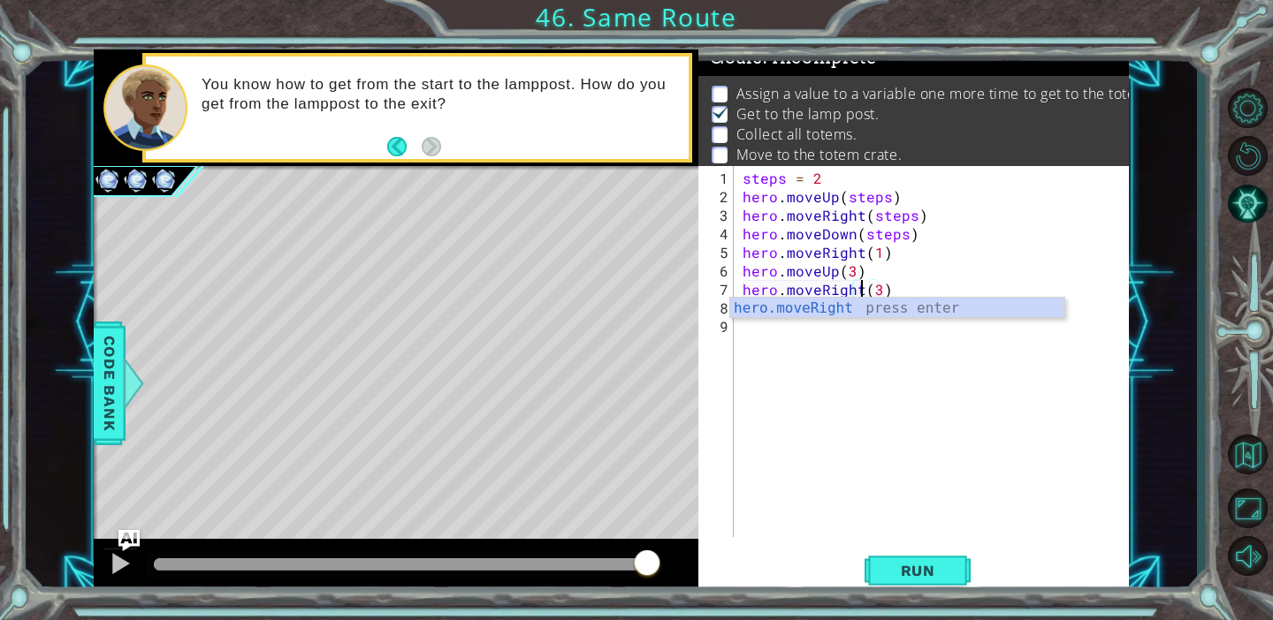
scroll to position [0, 8]
click at [947, 566] on span "Run" at bounding box center [918, 571] width 70 height 18
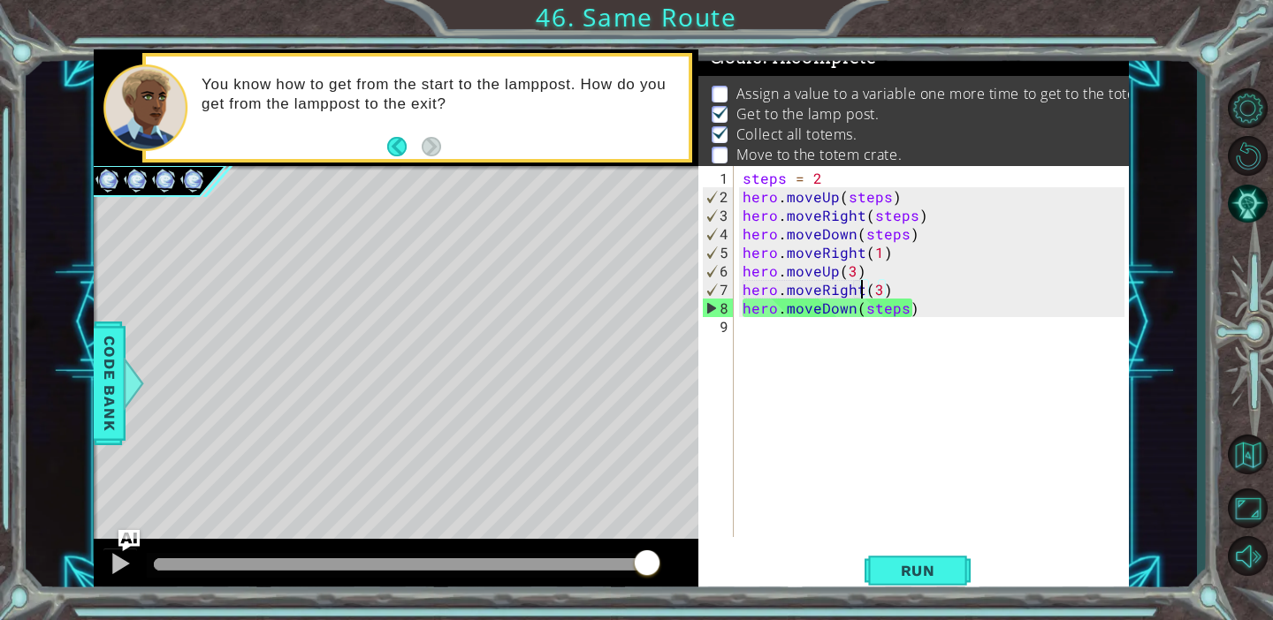
click at [904, 311] on div "steps = 2 hero . moveUp ( steps ) hero . moveRight ( steps ) hero . moveDown ( …" at bounding box center [936, 373] width 394 height 408
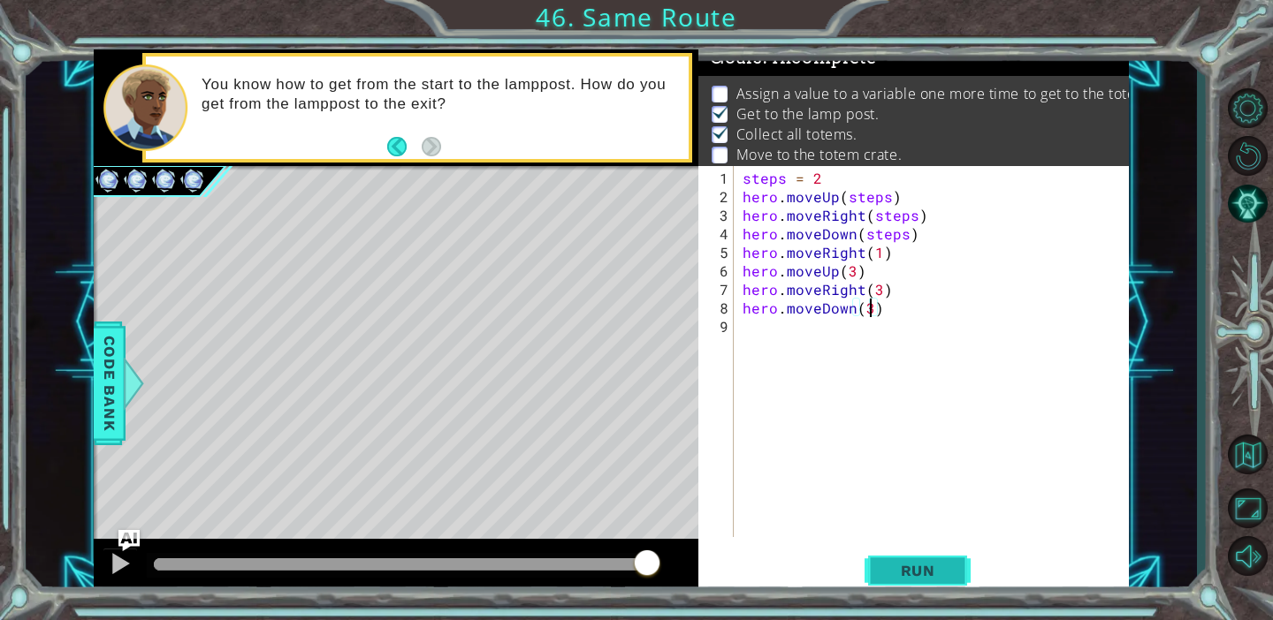
type textarea "hero.moveDown(3)"
click at [930, 570] on span "Run" at bounding box center [918, 571] width 70 height 18
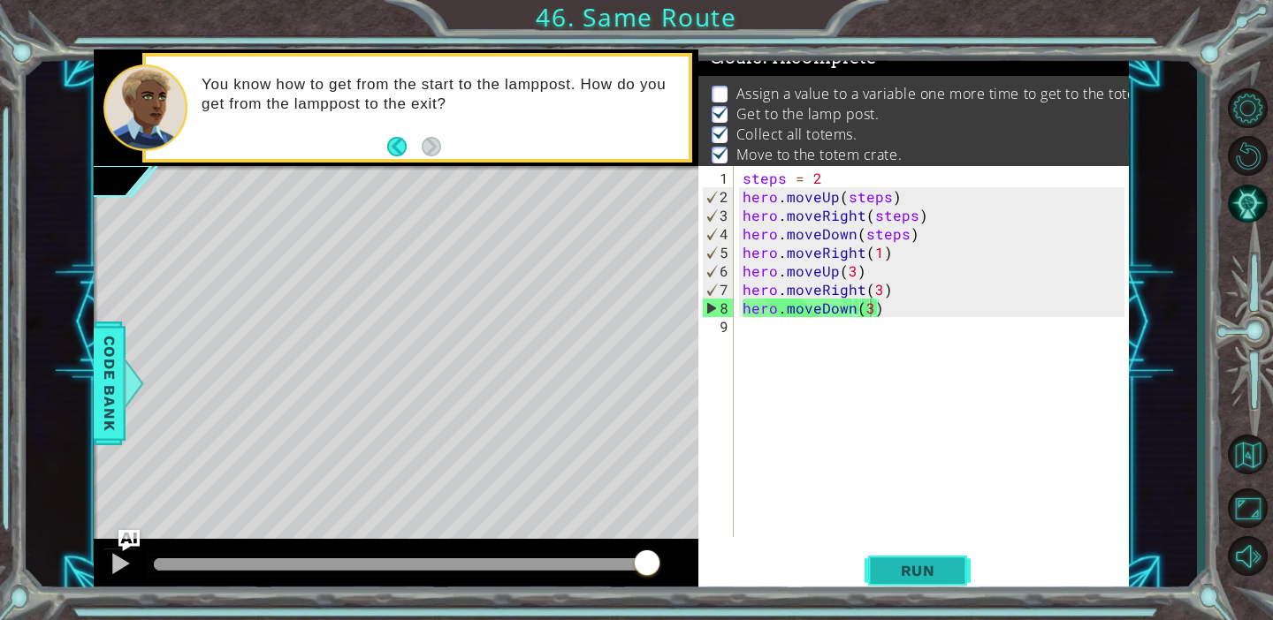
click at [901, 576] on span "Run" at bounding box center [918, 571] width 70 height 18
click at [754, 338] on div "steps = 2 hero . moveUp ( steps ) hero . moveRight ( steps ) hero . moveDown ( …" at bounding box center [936, 373] width 394 height 408
